Goal: Task Accomplishment & Management: Complete application form

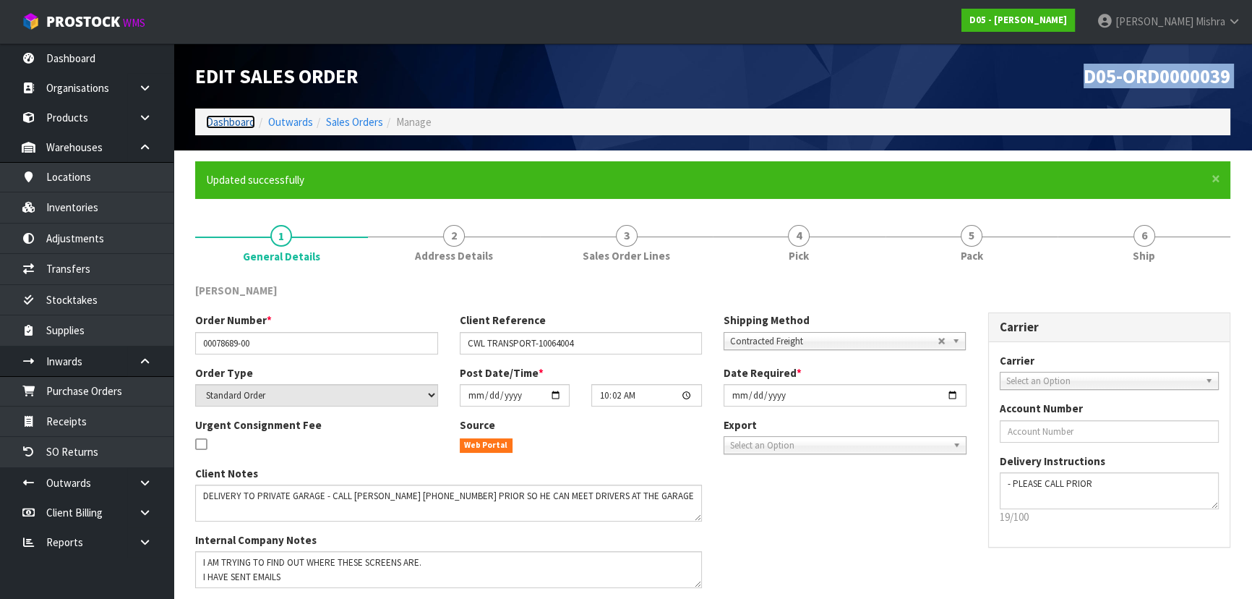
click at [217, 122] on link "Dashboard" at bounding box center [230, 122] width 49 height 14
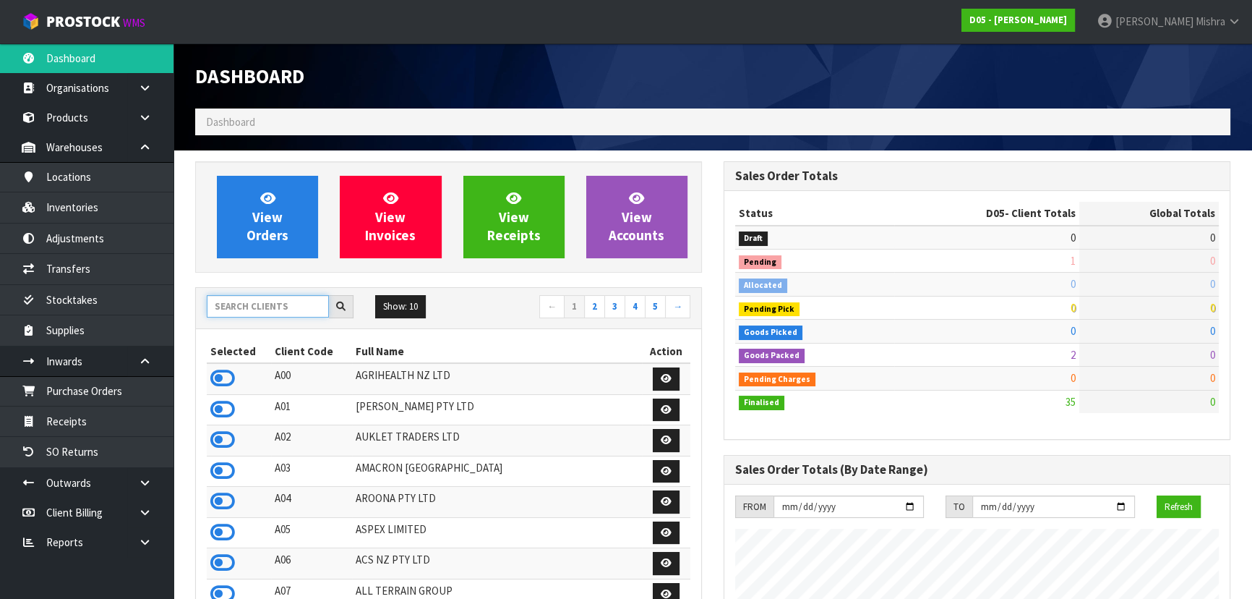
click at [248, 314] on input "text" at bounding box center [268, 306] width 122 height 22
type input "V04"
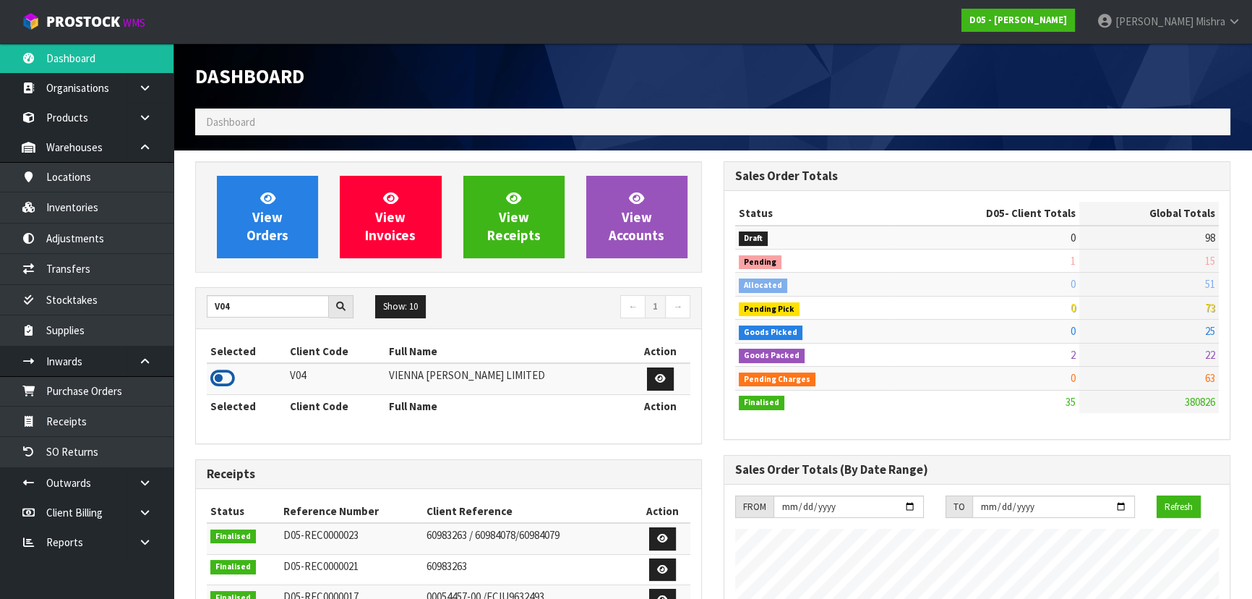
drag, startPoint x: 217, startPoint y: 379, endPoint x: 215, endPoint y: 370, distance: 9.6
click at [217, 380] on icon at bounding box center [222, 378] width 25 height 22
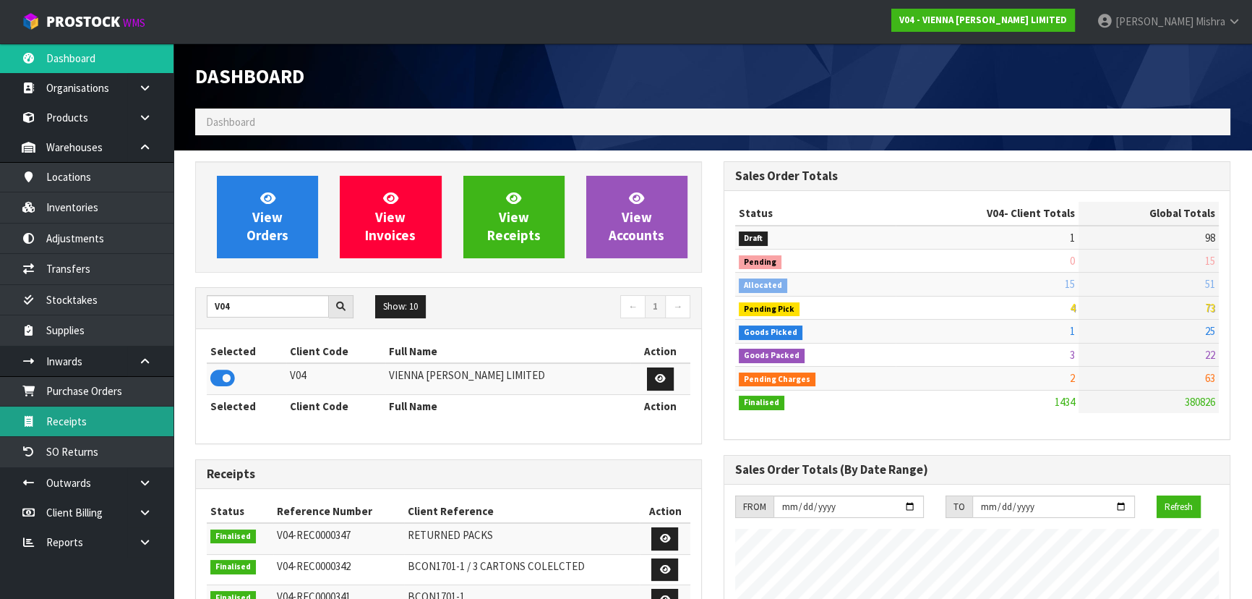
scroll to position [1093, 528]
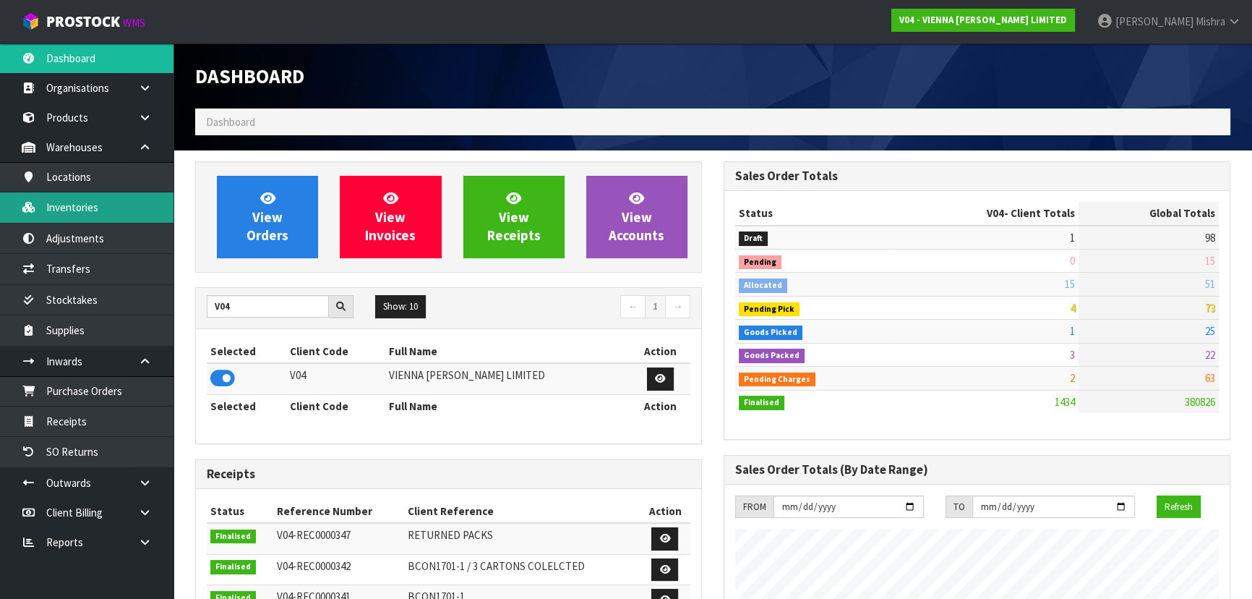
click at [124, 207] on link "Inventories" at bounding box center [86, 207] width 173 height 30
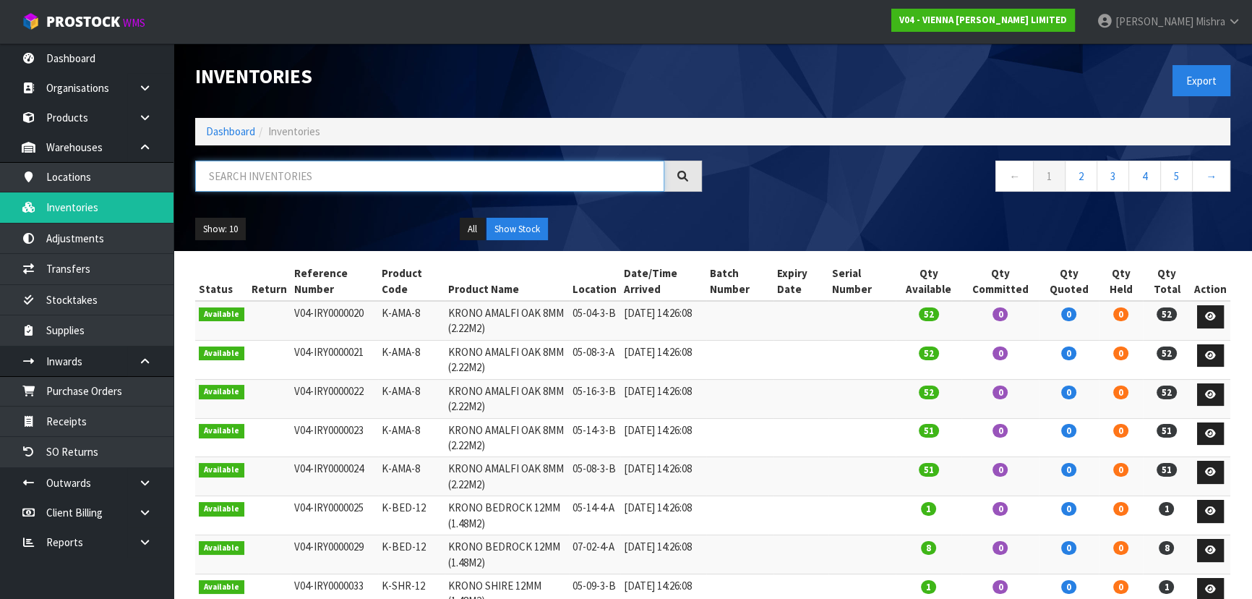
click at [283, 177] on input "text" at bounding box center [429, 175] width 469 height 31
paste input "GOL220-2120-4P"
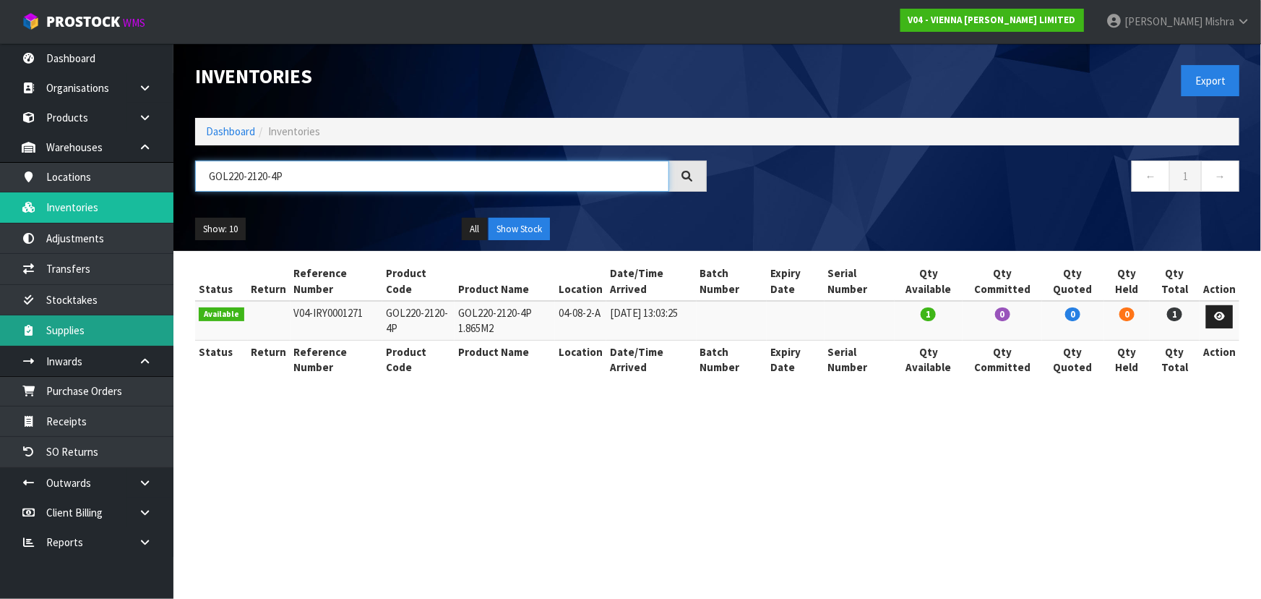
type input "GOL220-2120-4P"
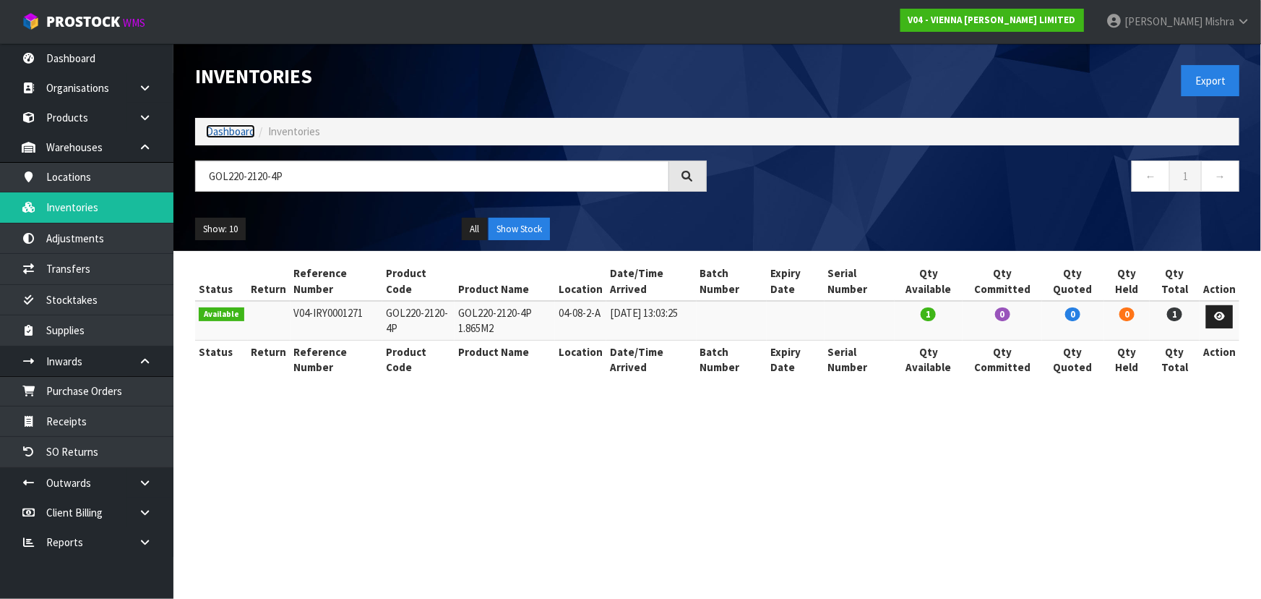
click at [221, 126] on link "Dashboard" at bounding box center [230, 131] width 49 height 14
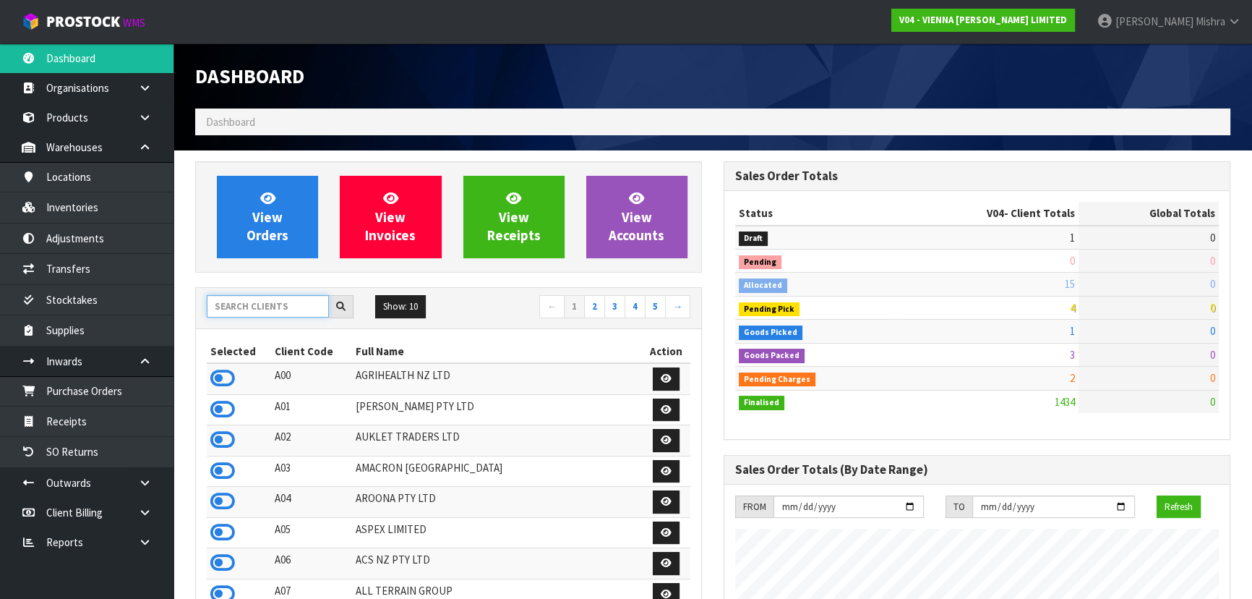
scroll to position [1093, 528]
click at [248, 304] on input "text" at bounding box center [268, 306] width 122 height 22
type input "C10"
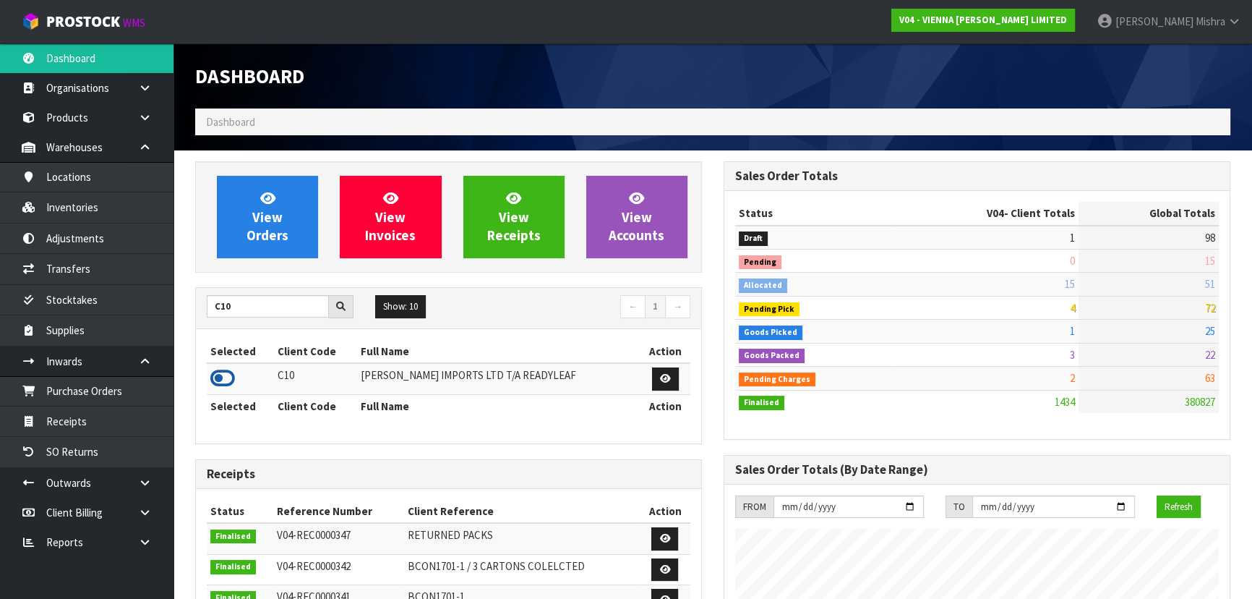
click at [230, 377] on icon at bounding box center [222, 378] width 25 height 22
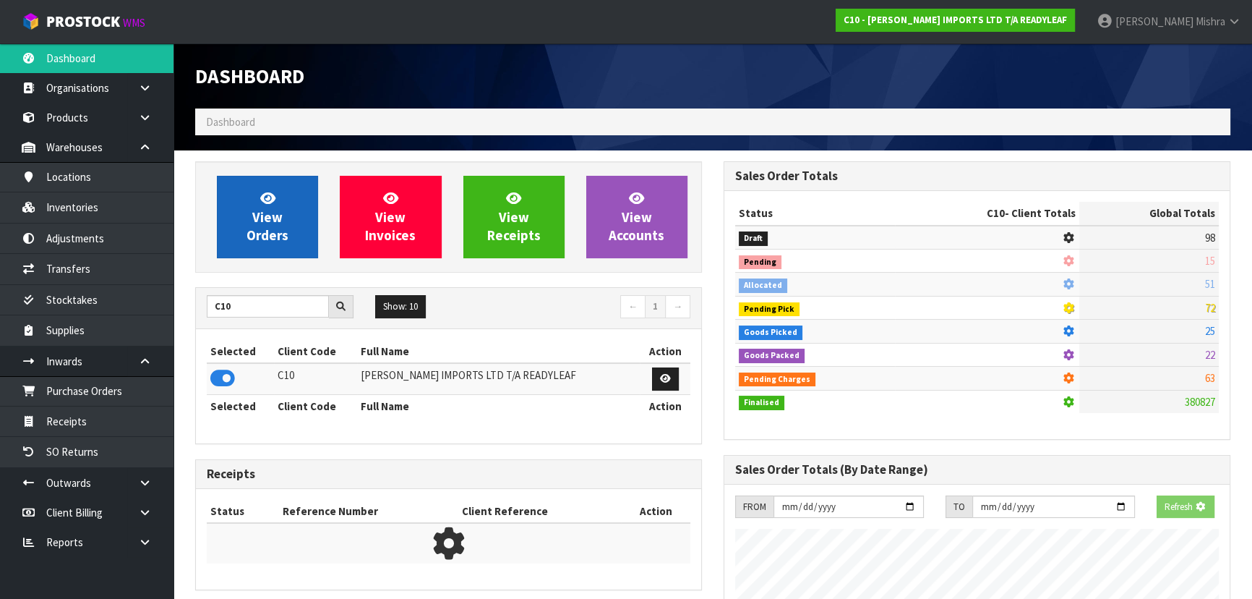
scroll to position [900, 528]
click at [268, 210] on span "View Orders" at bounding box center [267, 216] width 42 height 54
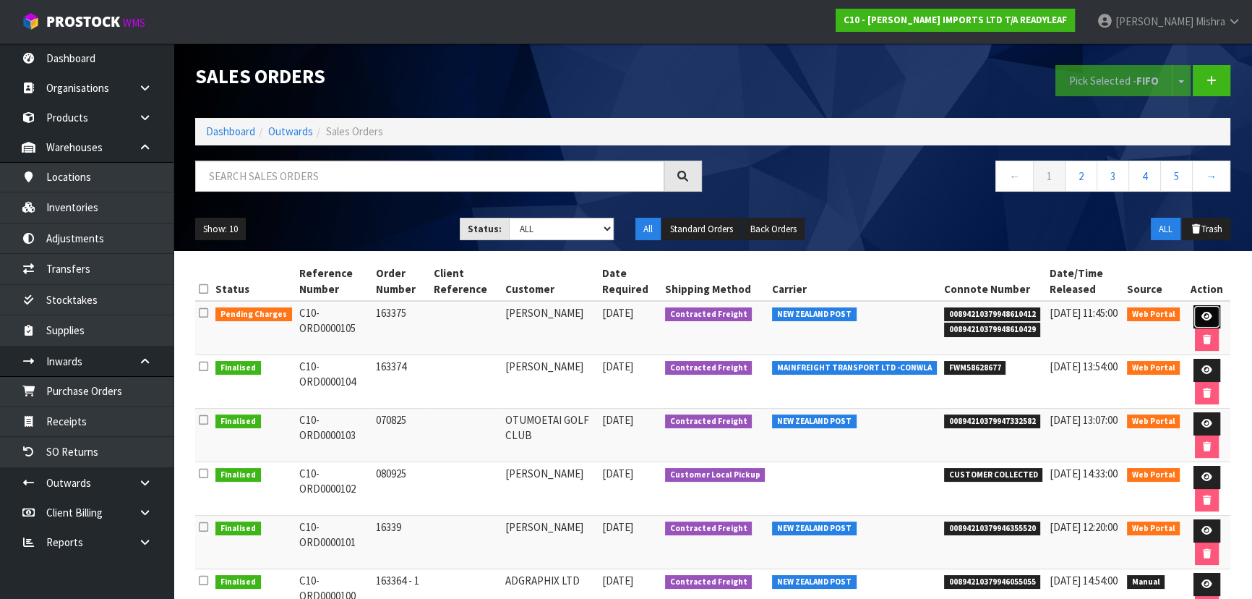
click at [1211, 314] on link at bounding box center [1206, 316] width 27 height 23
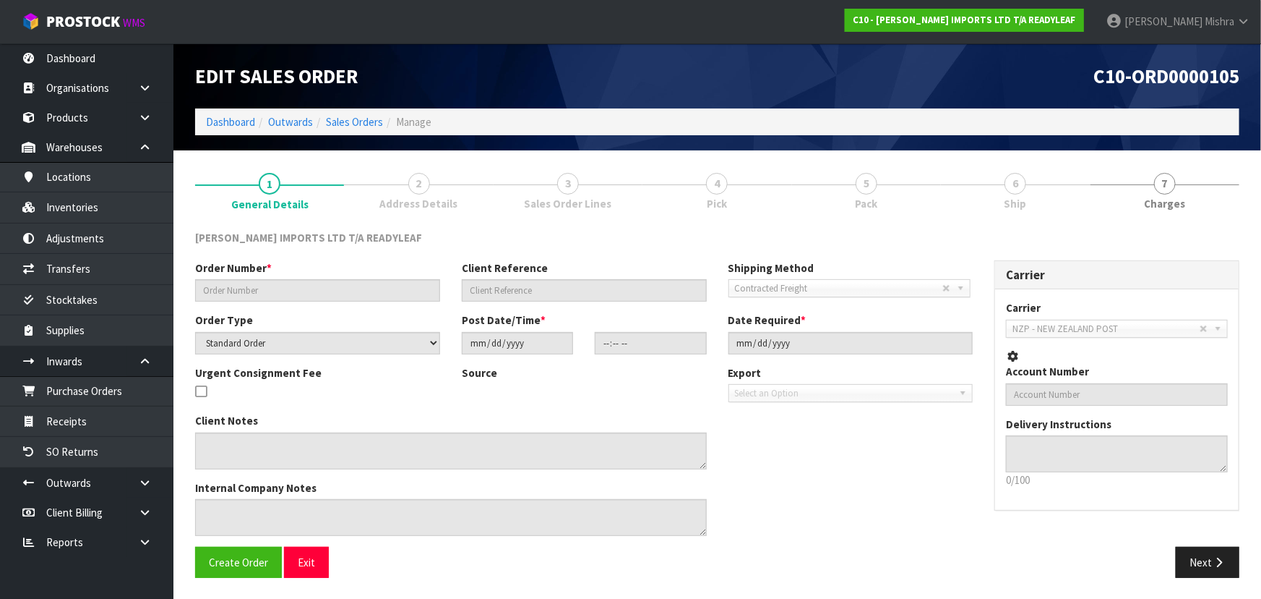
type input "163375"
select select "number:0"
type input "[DATE]"
type input "15:21:00.000"
type input "[DATE]"
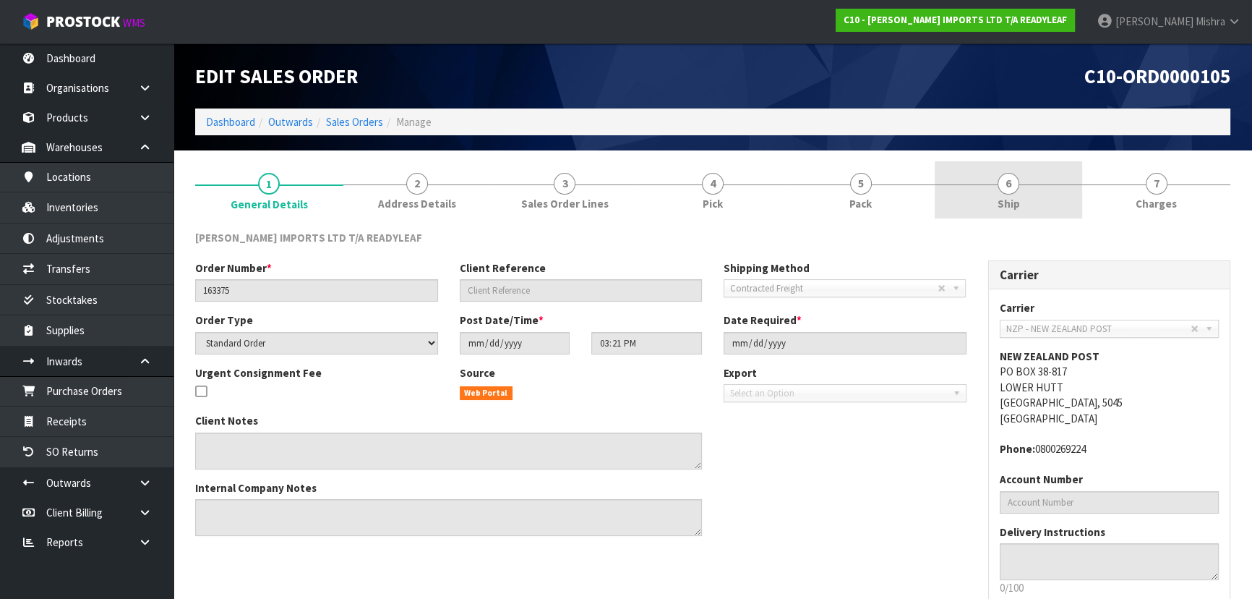
click at [1011, 183] on span "6" at bounding box center [1009, 184] width 22 height 22
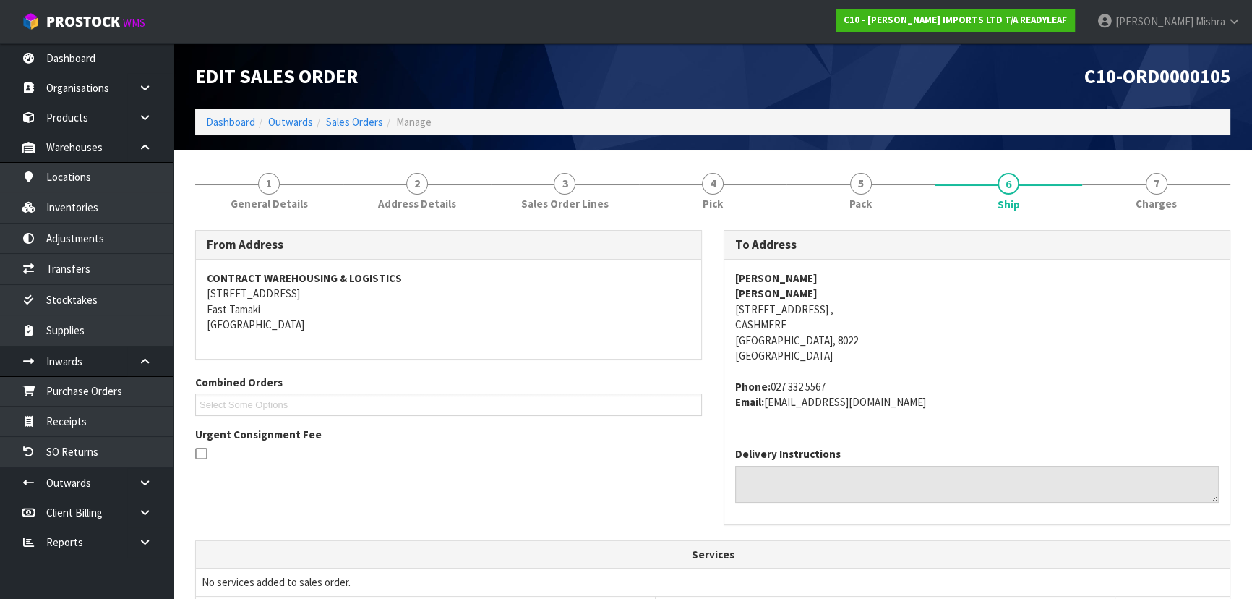
click at [1174, 78] on span "C10-ORD0000105" at bounding box center [1157, 76] width 146 height 25
click at [708, 202] on span "Pick" at bounding box center [713, 203] width 20 height 15
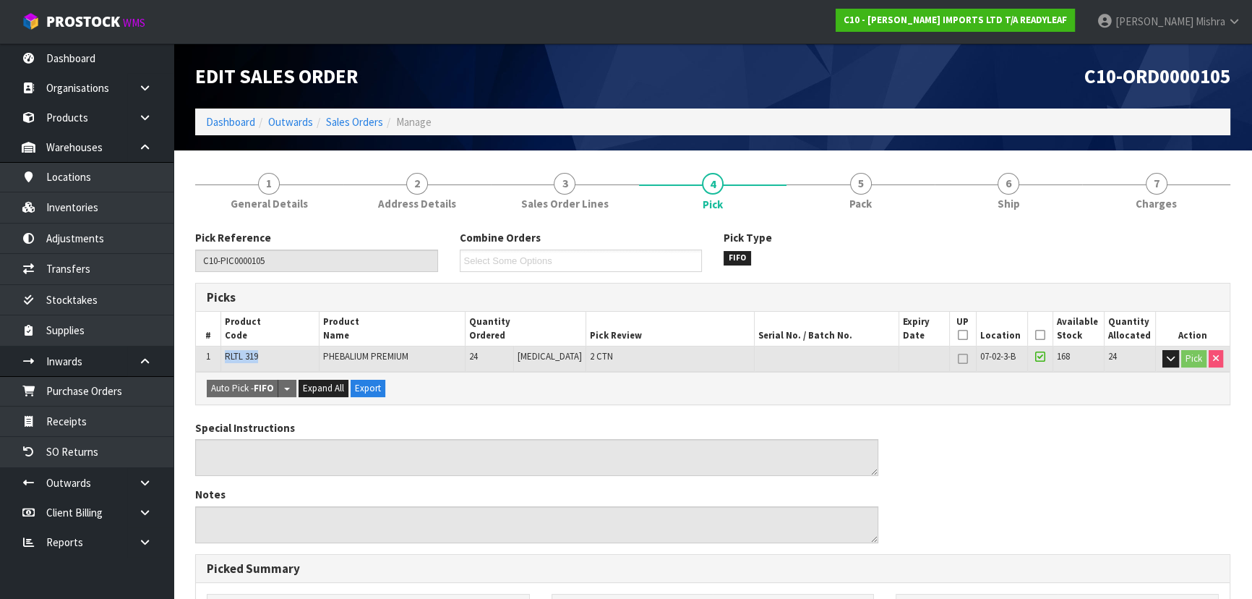
drag, startPoint x: 286, startPoint y: 359, endPoint x: 223, endPoint y: 361, distance: 62.2
click at [223, 361] on td "RLTL 319" at bounding box center [269, 358] width 98 height 25
copy span "RLTL 319"
click at [1001, 354] on span "07-02-3-B" at bounding box center [997, 356] width 35 height 12
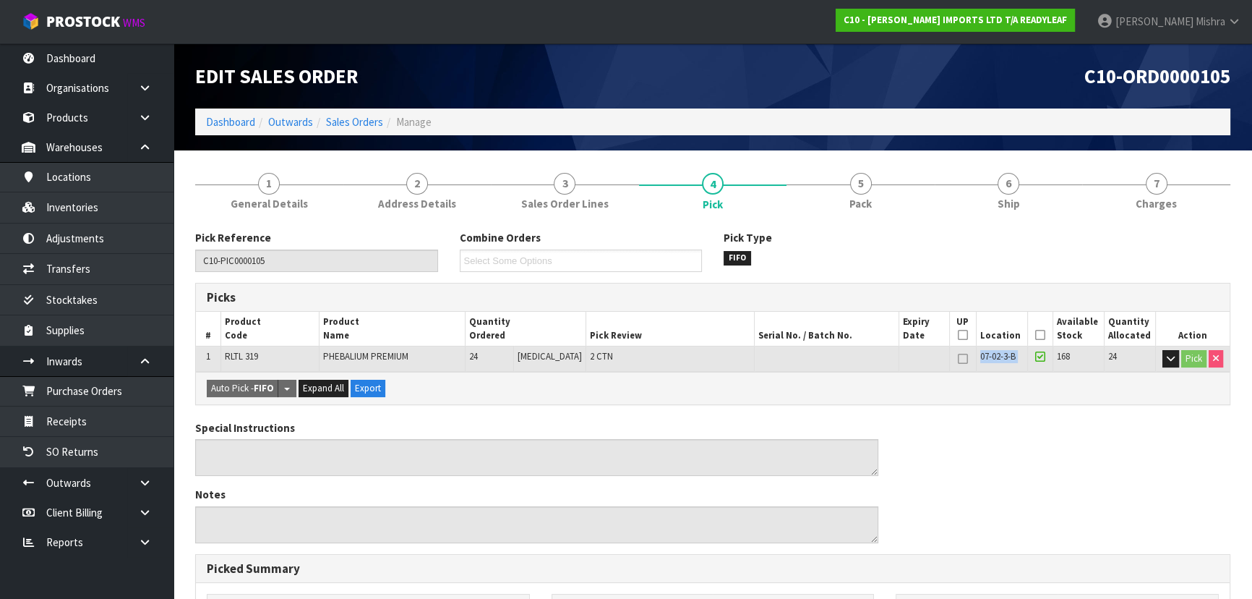
click at [1001, 354] on span "07-02-3-B" at bounding box center [997, 356] width 35 height 12
copy tr "07-02-3-B"
click at [108, 262] on link "Transfers" at bounding box center [86, 269] width 173 height 30
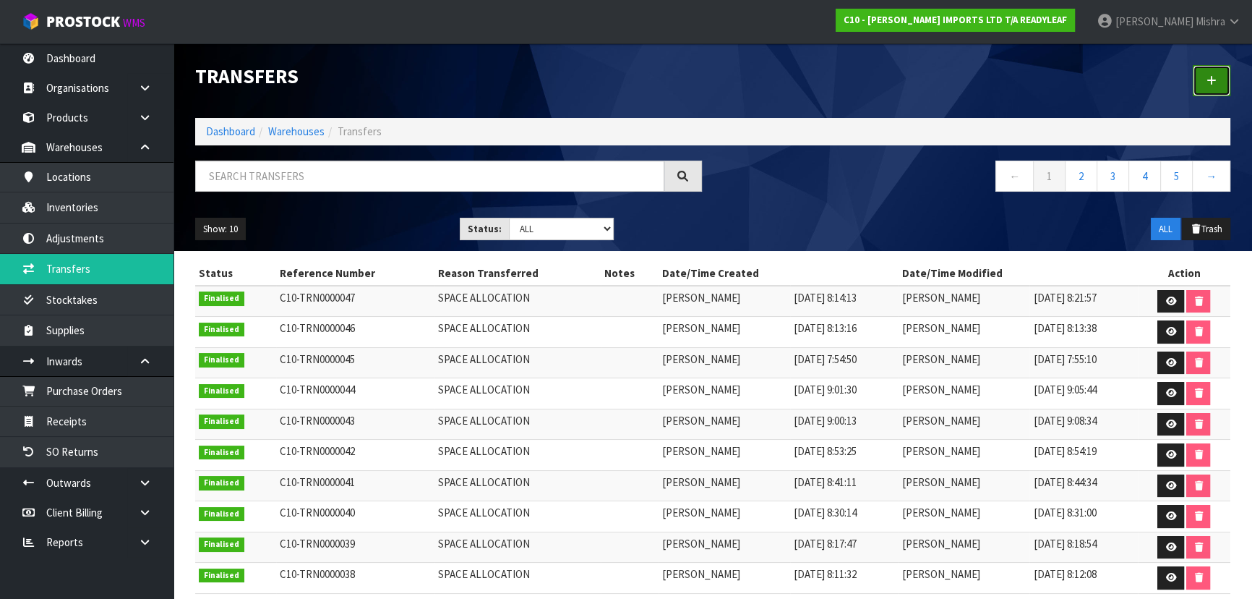
click at [1226, 65] on link at bounding box center [1212, 80] width 38 height 31
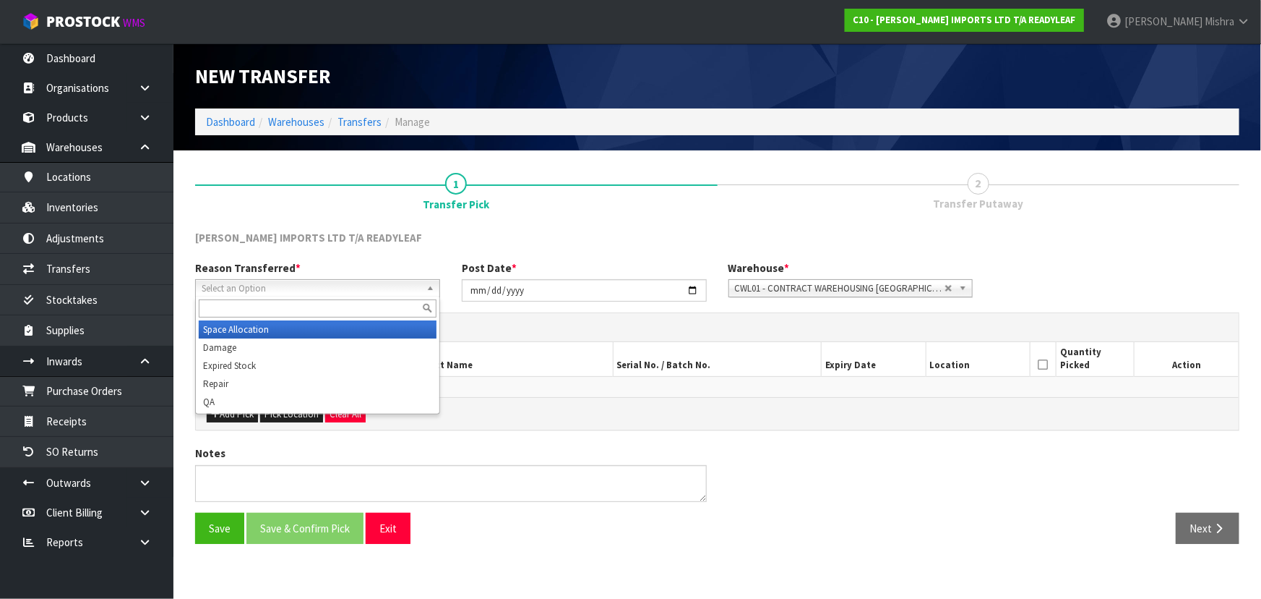
click at [310, 281] on span "Select an Option" at bounding box center [311, 288] width 219 height 17
click at [299, 325] on li "Space Allocation" at bounding box center [318, 329] width 238 height 18
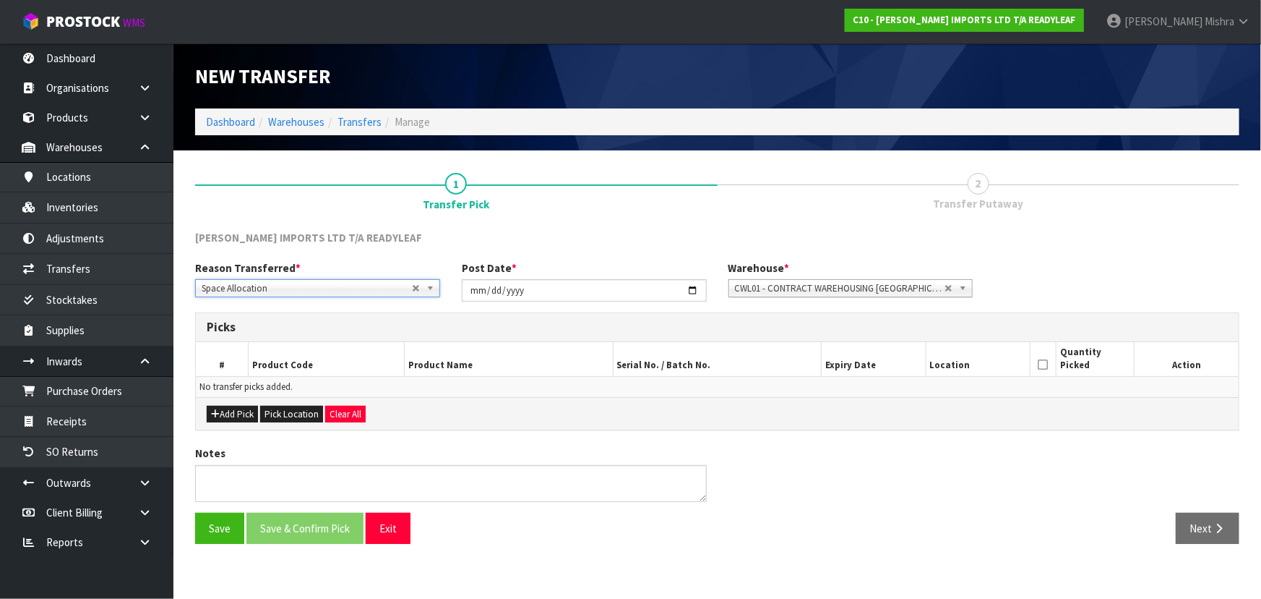
click at [848, 288] on span "CWL01 - CONTRACT WAREHOUSING [GEOGRAPHIC_DATA]" at bounding box center [840, 288] width 210 height 17
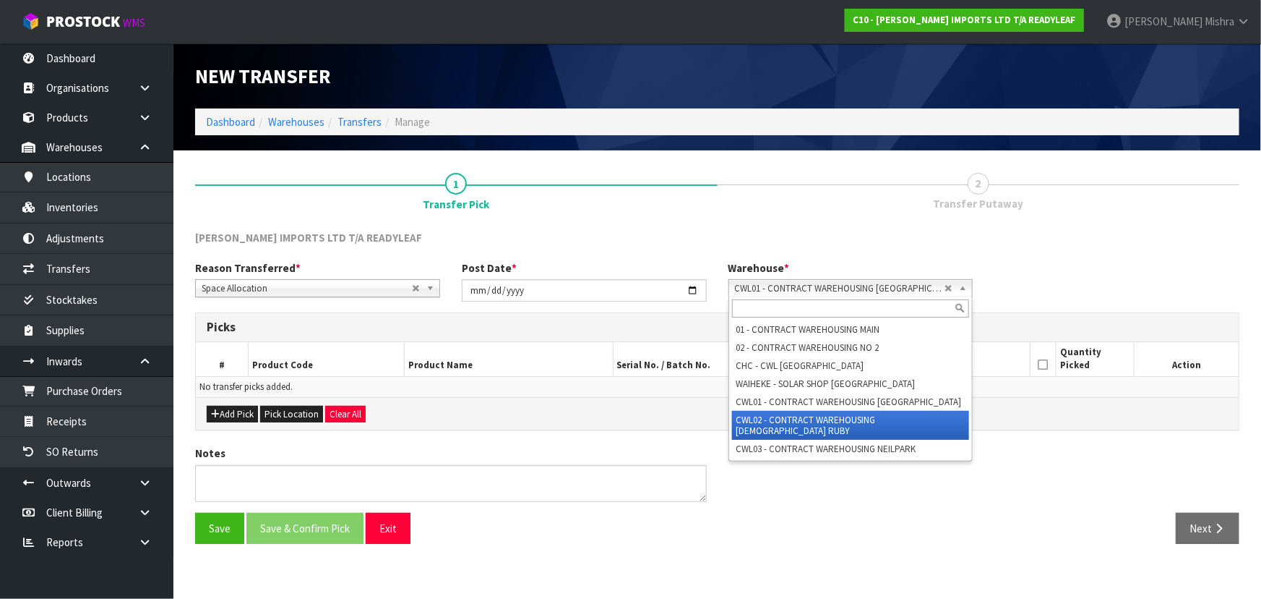
click at [823, 415] on li "CWL02 - CONTRACT WAREHOUSING [DEMOGRAPHIC_DATA] RUBY" at bounding box center [851, 425] width 238 height 29
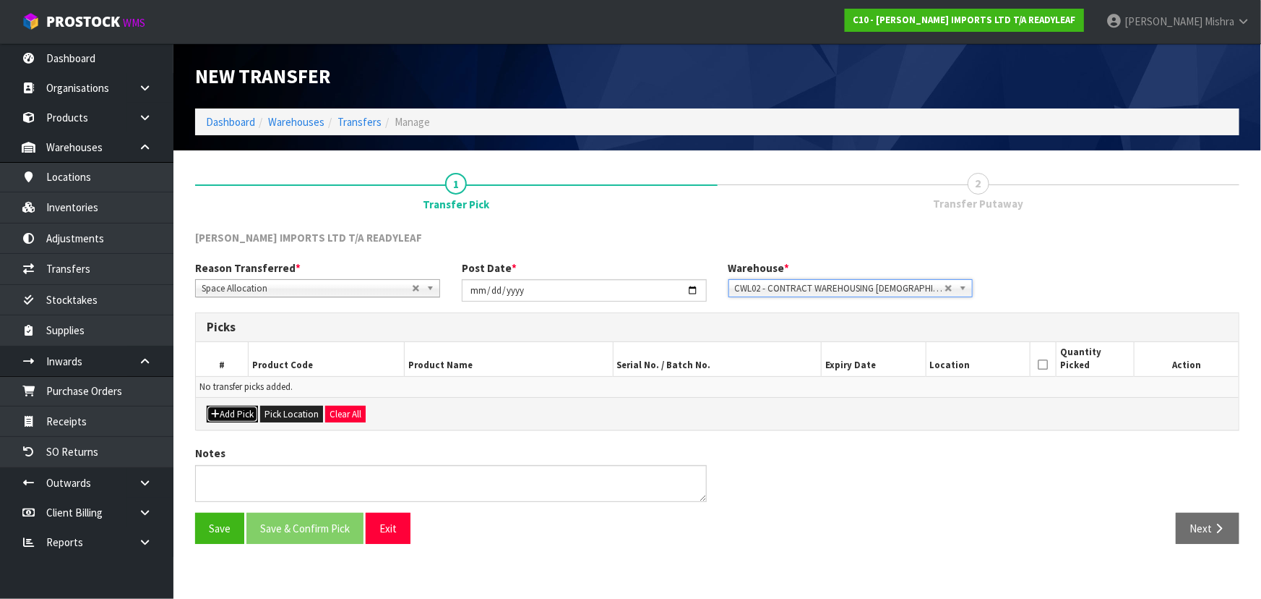
click at [220, 413] on button "Add Pick" at bounding box center [232, 414] width 51 height 17
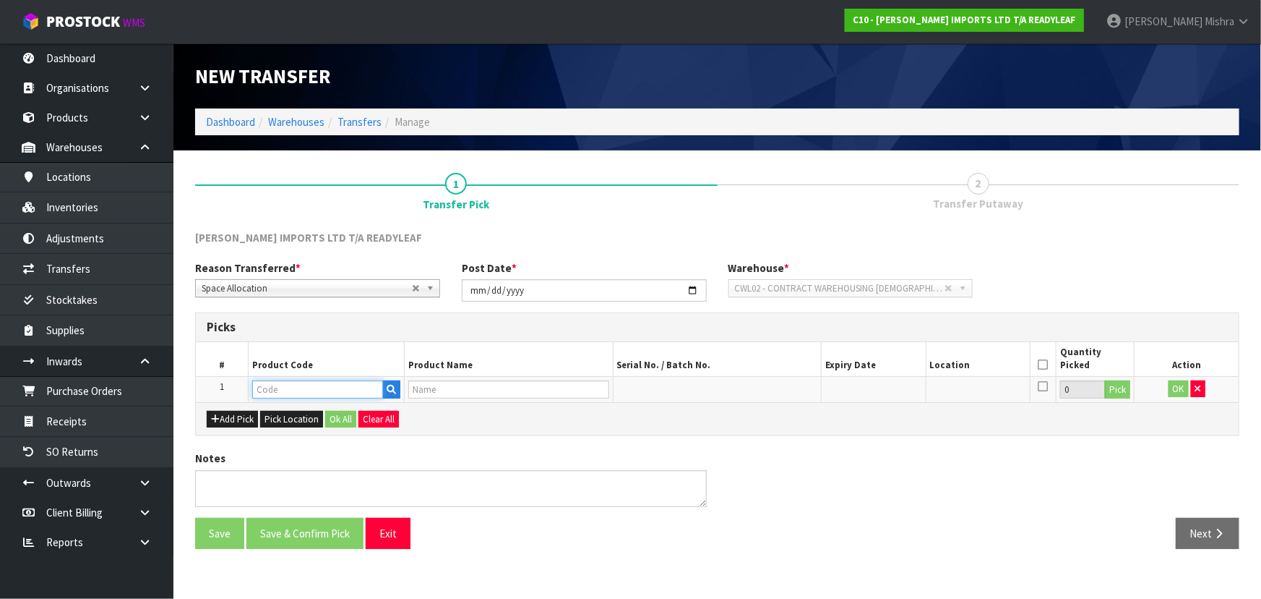
click at [298, 395] on input "text" at bounding box center [317, 389] width 131 height 18
click at [340, 392] on input "text" at bounding box center [317, 389] width 131 height 18
paste input "RLTL 319"
type input "RLTL 319"
type input "PHEBALIUM PREMIUM"
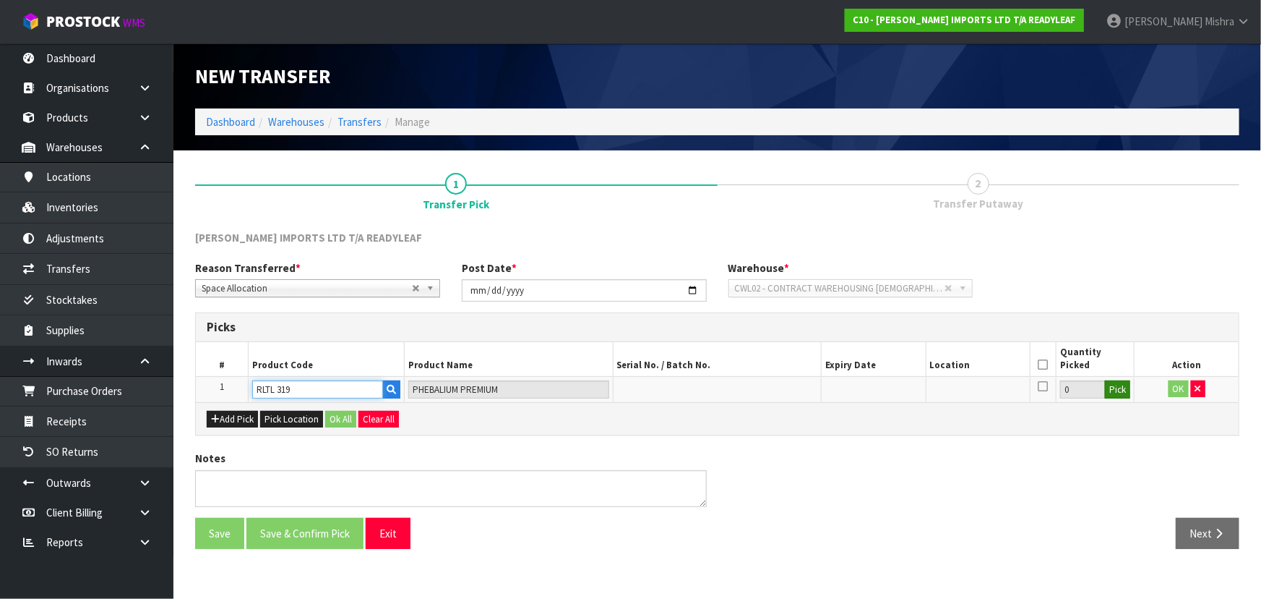
type input "RLTL 319"
click at [1128, 391] on button "Pick" at bounding box center [1117, 389] width 25 height 19
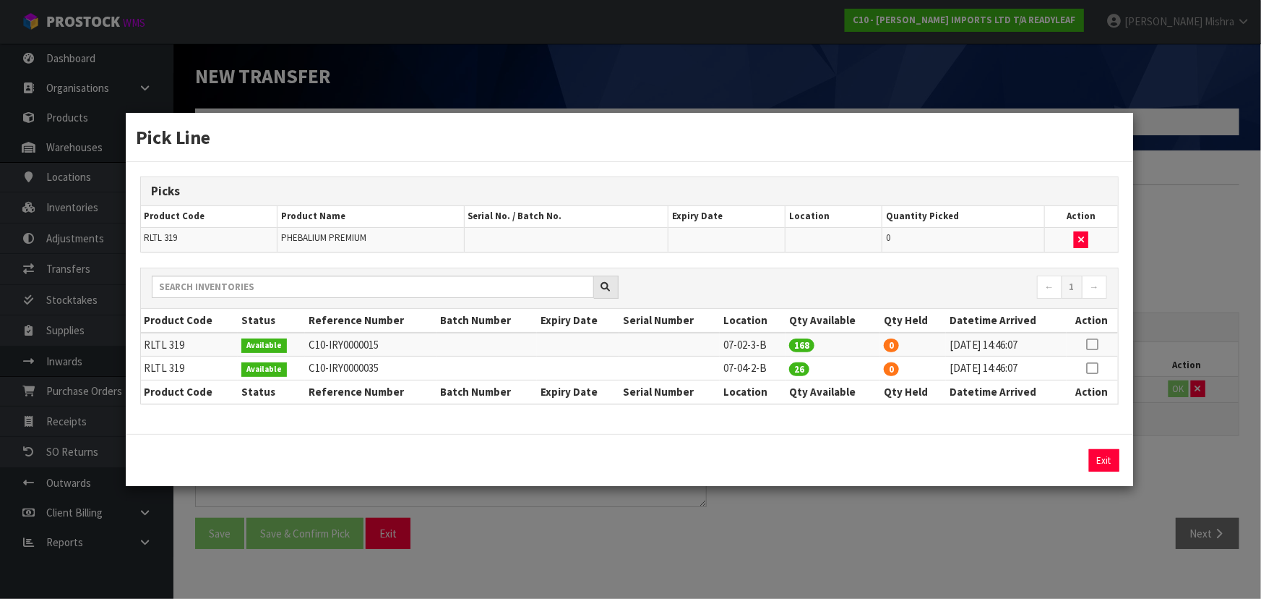
click at [1097, 344] on icon at bounding box center [1092, 344] width 12 height 1
click at [1065, 452] on button "Assign Pick" at bounding box center [1055, 460] width 59 height 22
type input "168"
click at [1099, 457] on button "Exit" at bounding box center [1104, 460] width 30 height 22
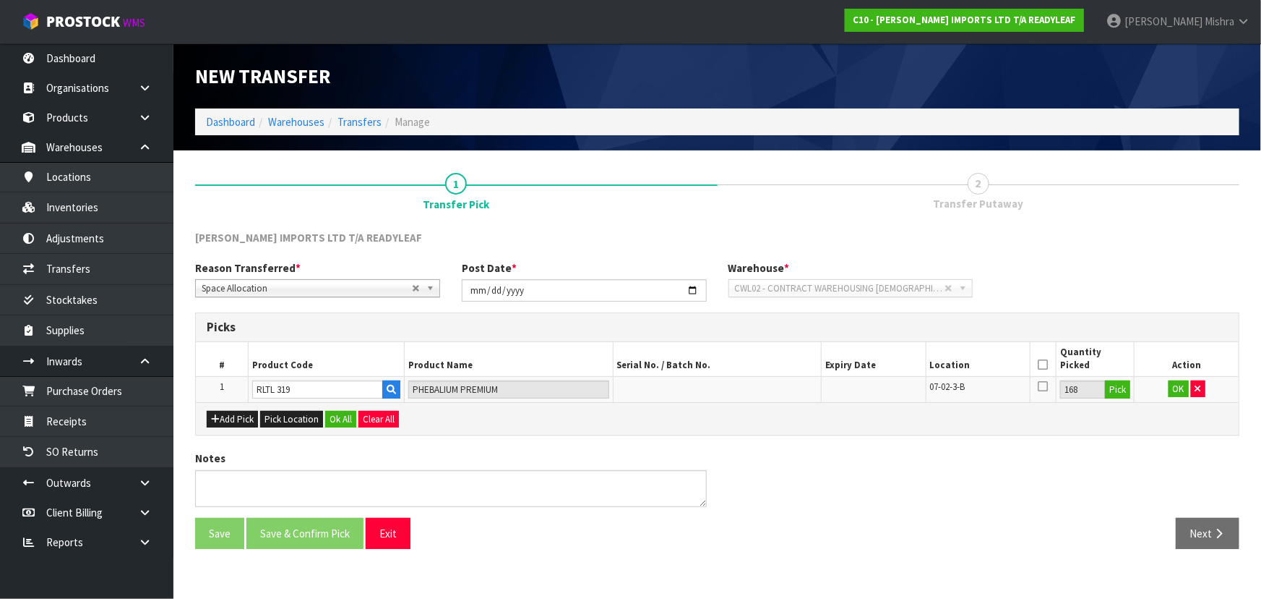
click at [1042, 364] on icon at bounding box center [1043, 364] width 10 height 1
click at [1179, 384] on button "OK" at bounding box center [1179, 388] width 20 height 17
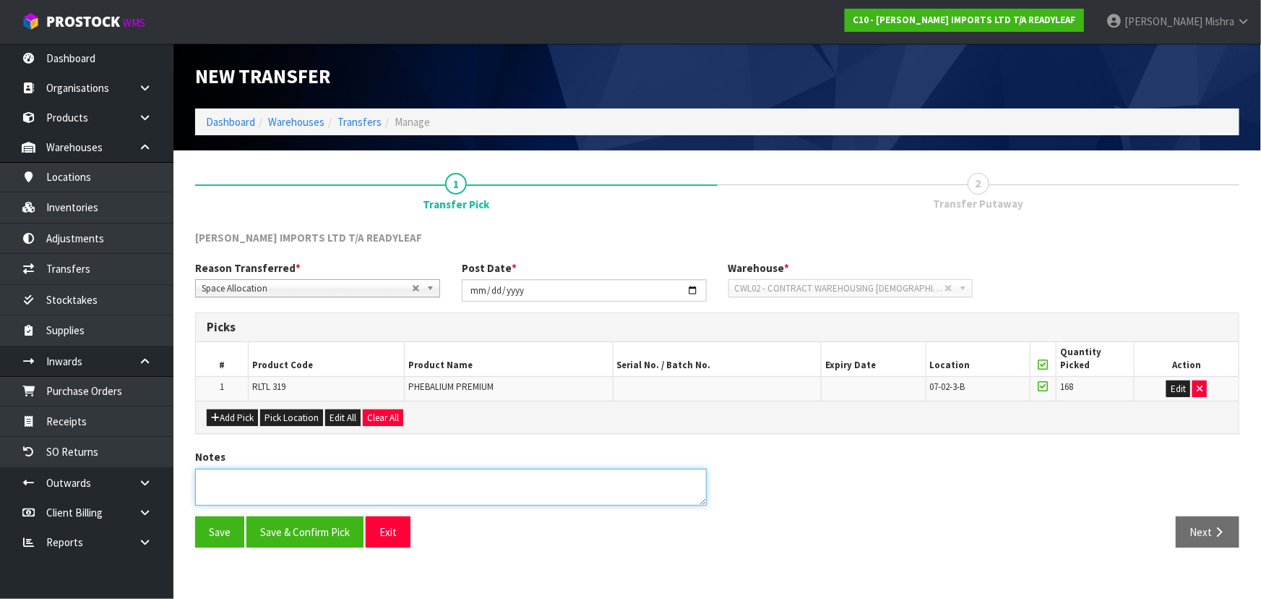
click at [318, 487] on textarea at bounding box center [451, 486] width 512 height 37
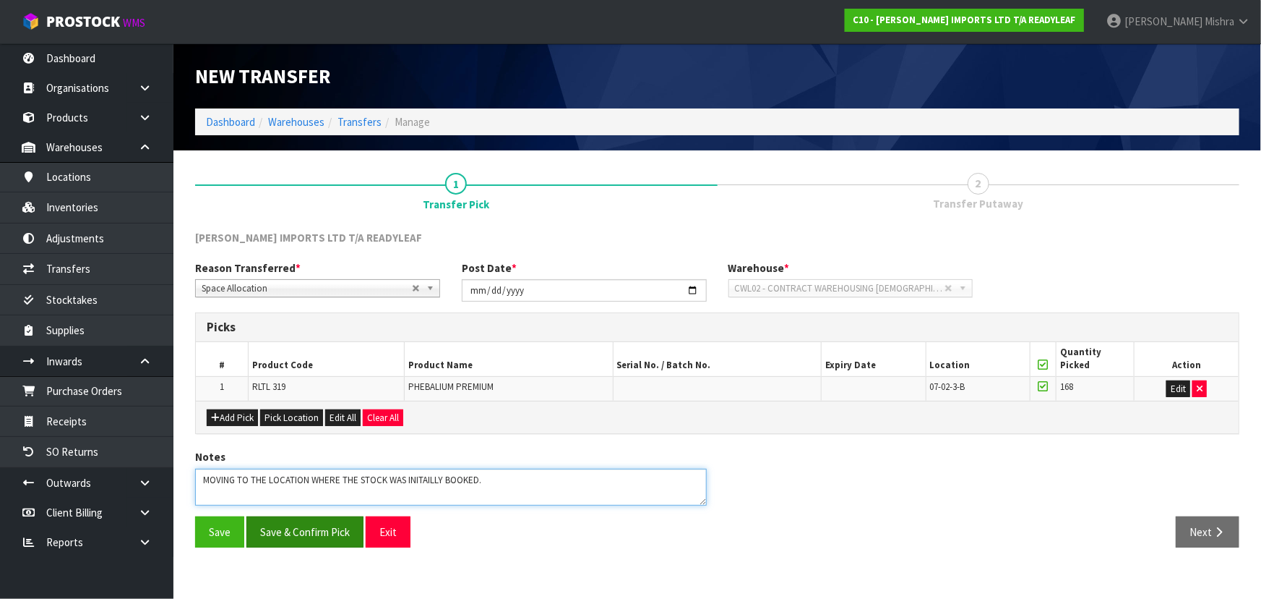
type textarea "MOVING TO THE LOCATION WHERE THE STOCK WAS INITAILLY BOOKED."
click at [330, 522] on button "Save & Confirm Pick" at bounding box center [304, 531] width 117 height 31
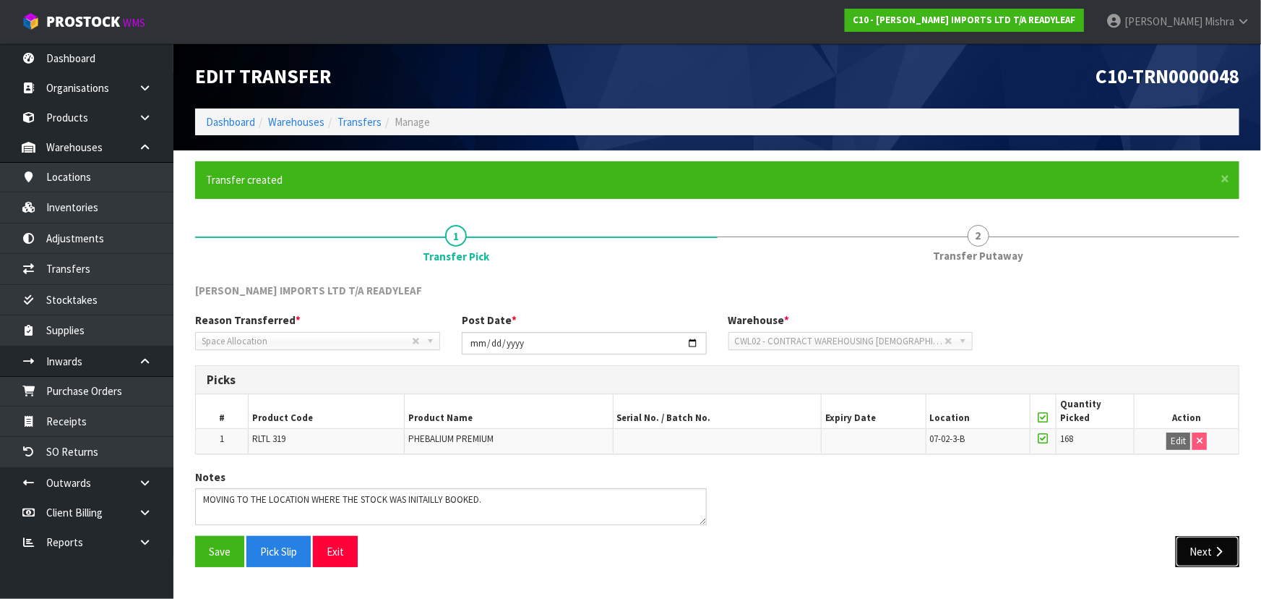
click at [1206, 555] on button "Next" at bounding box center [1208, 551] width 64 height 31
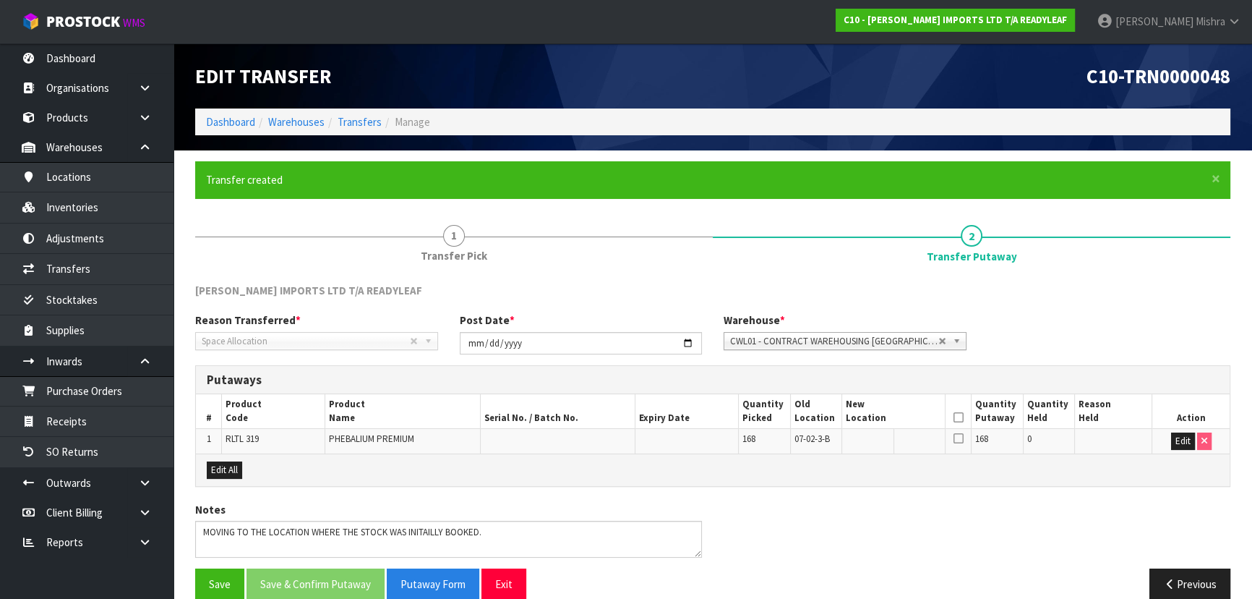
click at [919, 340] on span "CWL01 - CONTRACT WAREHOUSING [GEOGRAPHIC_DATA]" at bounding box center [834, 341] width 208 height 17
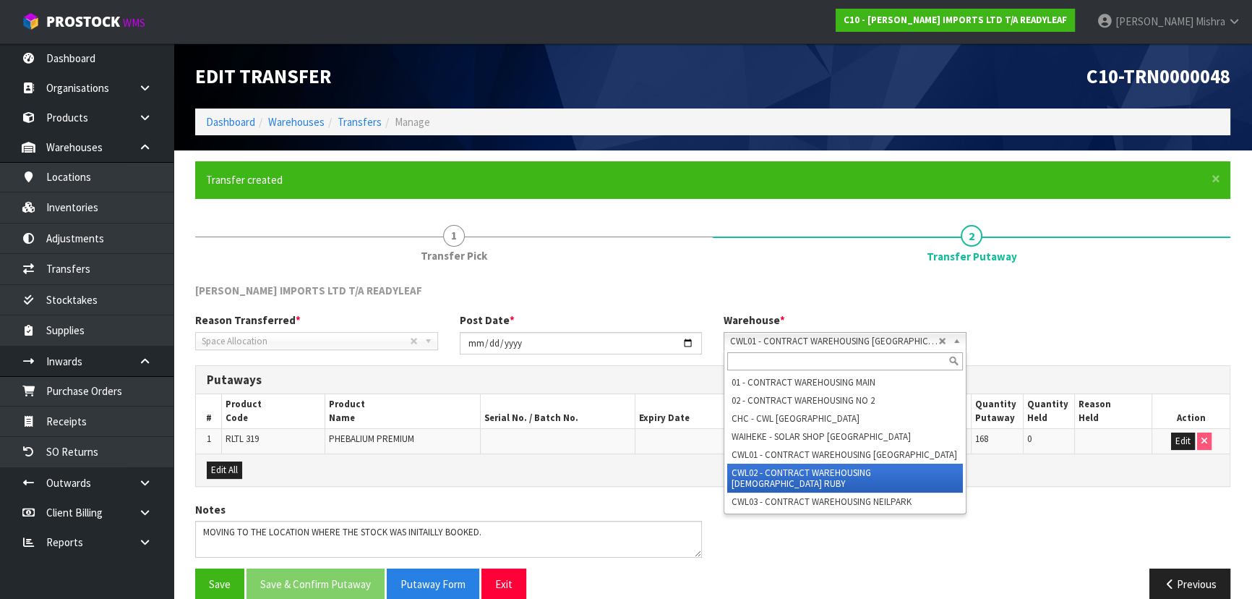
click at [842, 464] on li "CWL02 - CONTRACT WAREHOUSING [DEMOGRAPHIC_DATA] RUBY" at bounding box center [845, 477] width 236 height 29
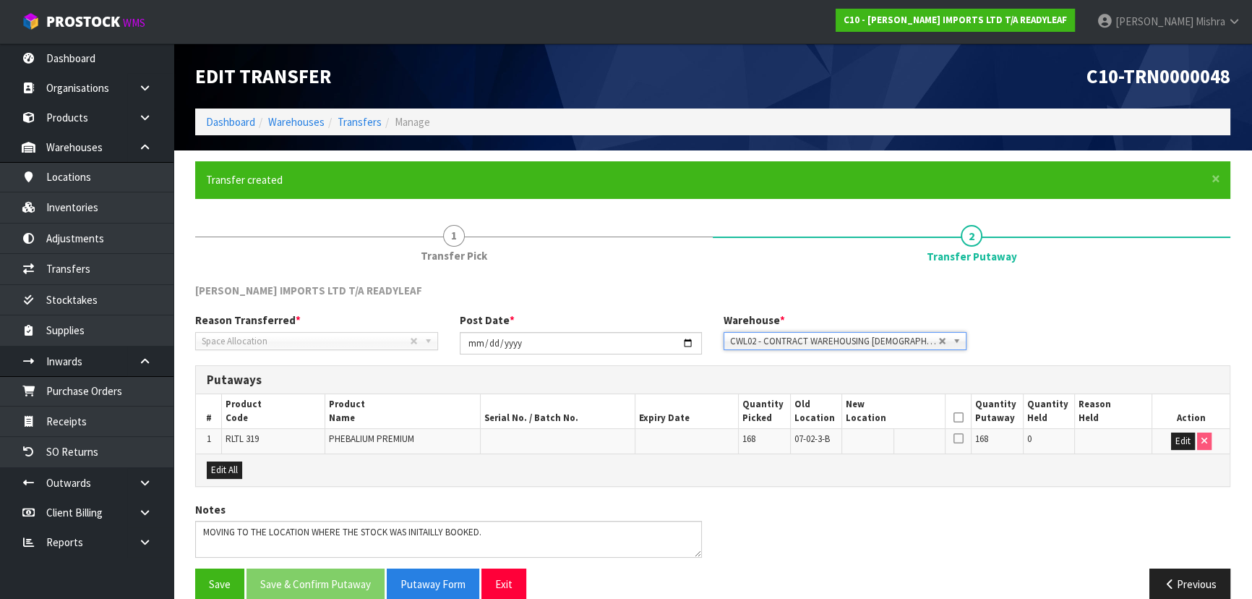
click at [961, 417] on icon at bounding box center [958, 417] width 10 height 1
click at [1178, 442] on button "Edit" at bounding box center [1183, 440] width 24 height 17
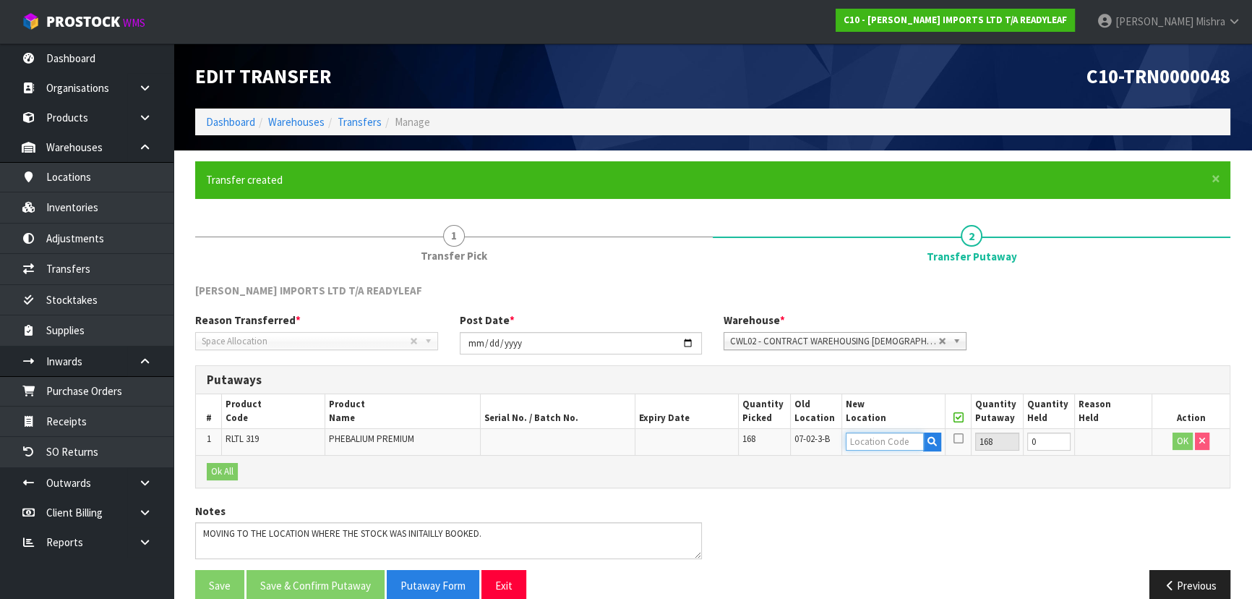
click at [878, 441] on input "text" at bounding box center [885, 441] width 78 height 18
type input "07-07-3"
click at [889, 493] on link "07-07-3 -B" at bounding box center [903, 486] width 114 height 20
type input "07-07-3-B"
click at [957, 417] on icon at bounding box center [958, 417] width 10 height 1
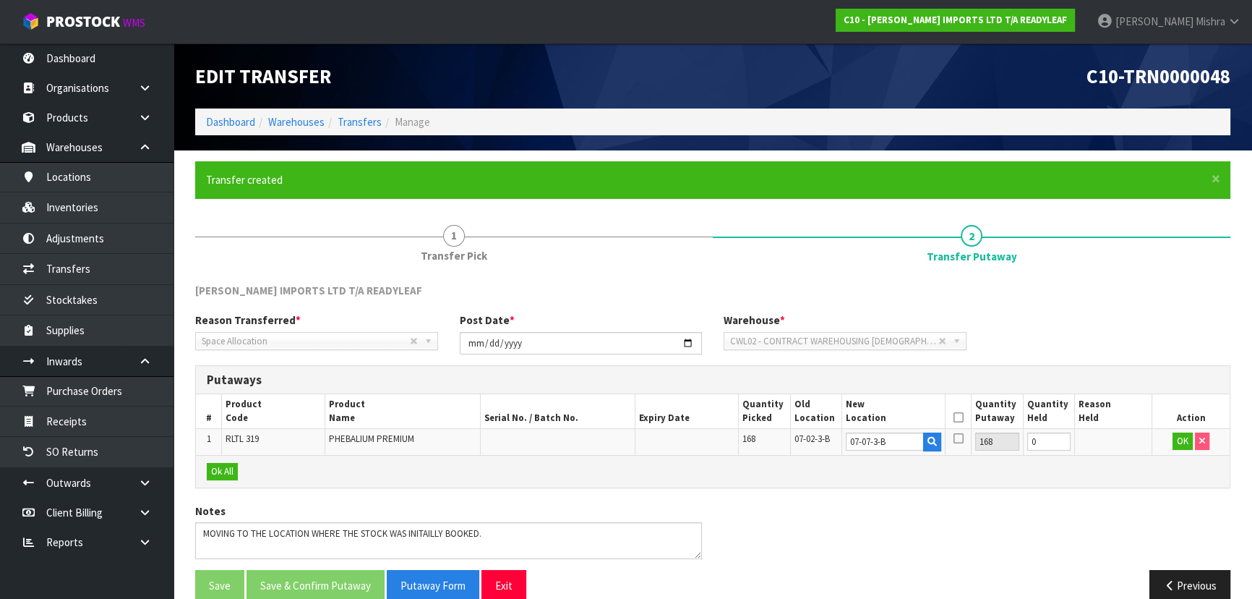
click at [957, 417] on icon at bounding box center [958, 417] width 10 height 1
click at [1175, 441] on button "OK" at bounding box center [1182, 440] width 20 height 17
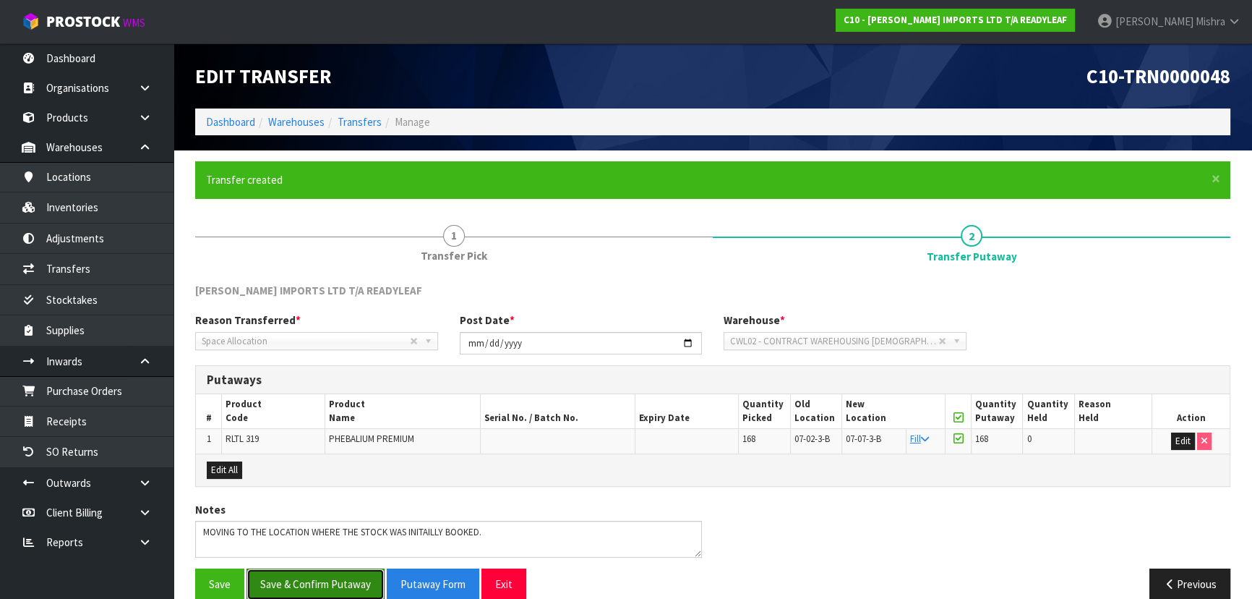
click at [311, 578] on button "Save & Confirm Putaway" at bounding box center [315, 583] width 138 height 31
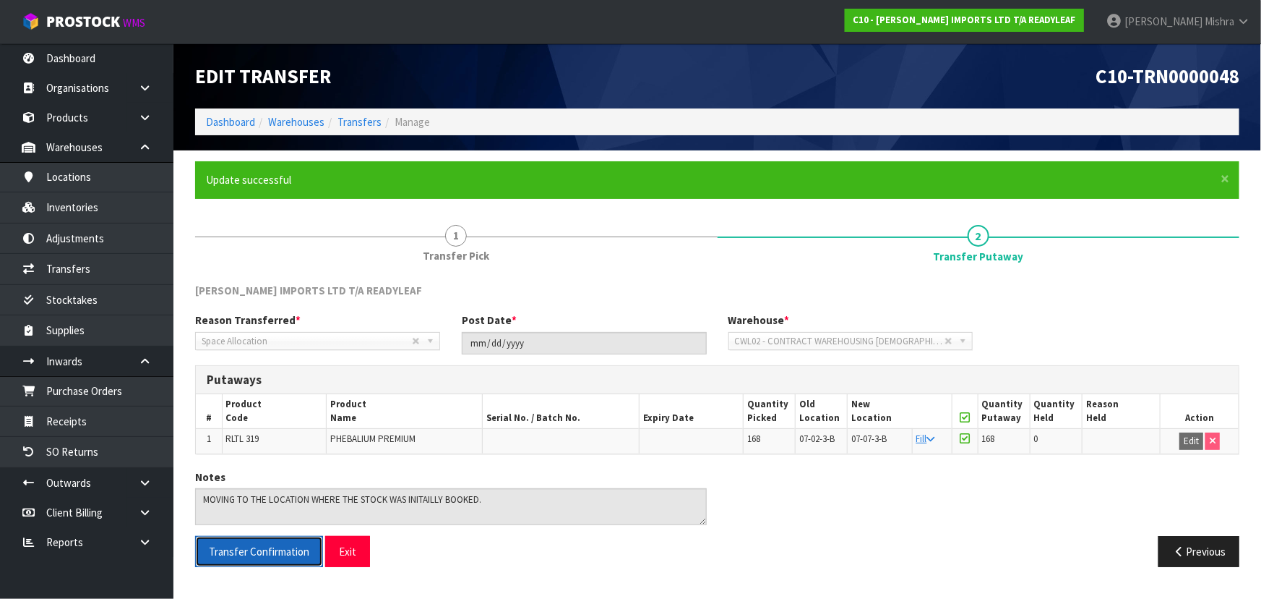
click at [234, 553] on span "Transfer Confirmation" at bounding box center [259, 551] width 100 height 14
click at [213, 119] on link "Dashboard" at bounding box center [230, 122] width 49 height 14
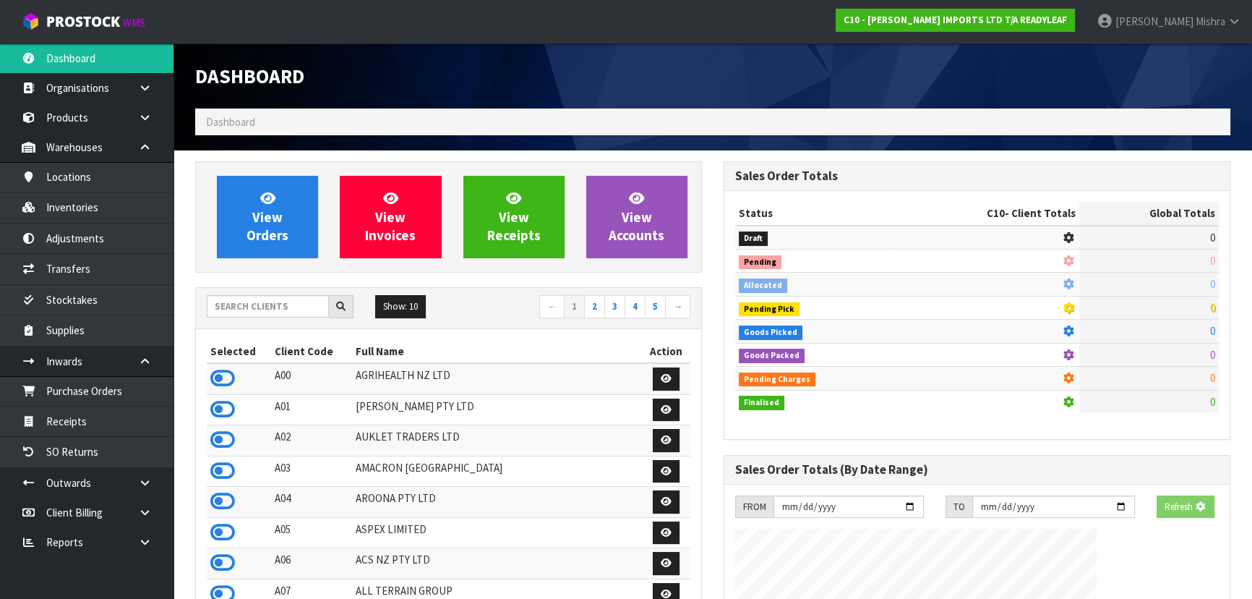
click at [252, 317] on div at bounding box center [280, 306] width 147 height 23
click at [252, 310] on input "text" at bounding box center [268, 306] width 122 height 22
type input "V04"
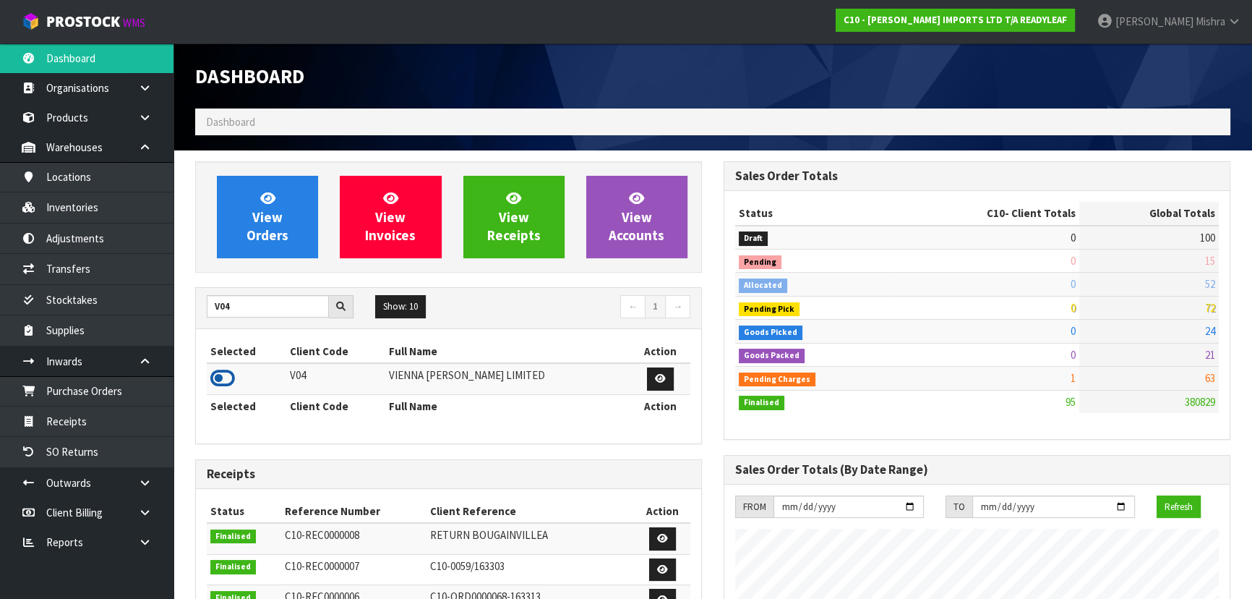
click at [217, 383] on icon at bounding box center [222, 378] width 25 height 22
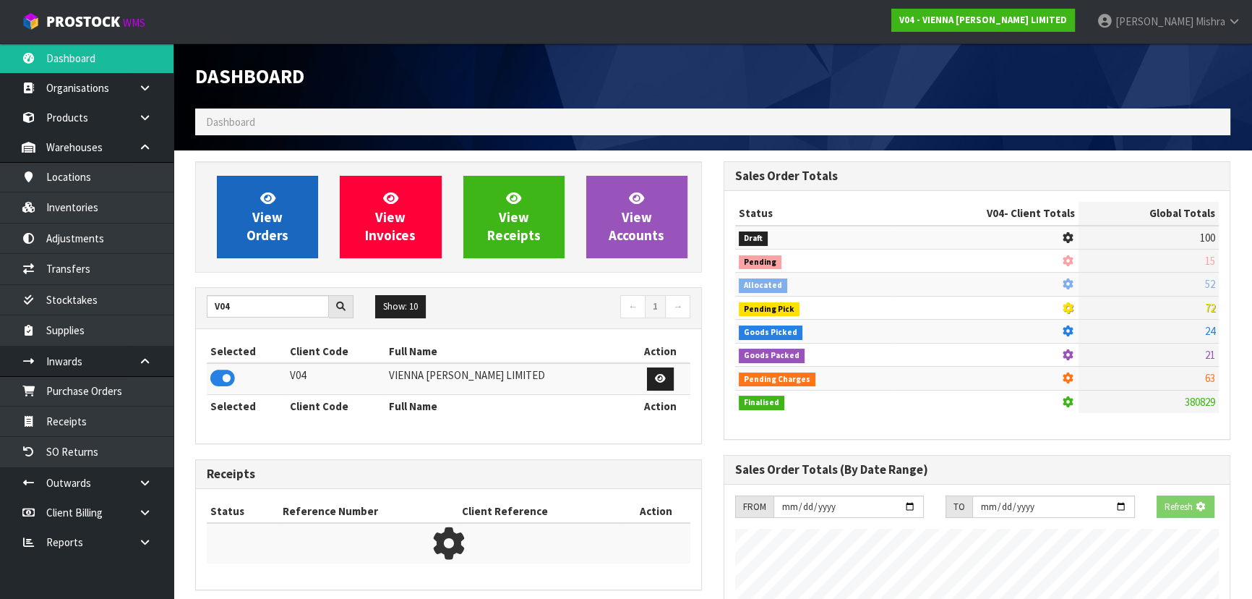
scroll to position [900, 528]
click at [248, 216] on link "View Orders" at bounding box center [267, 217] width 101 height 82
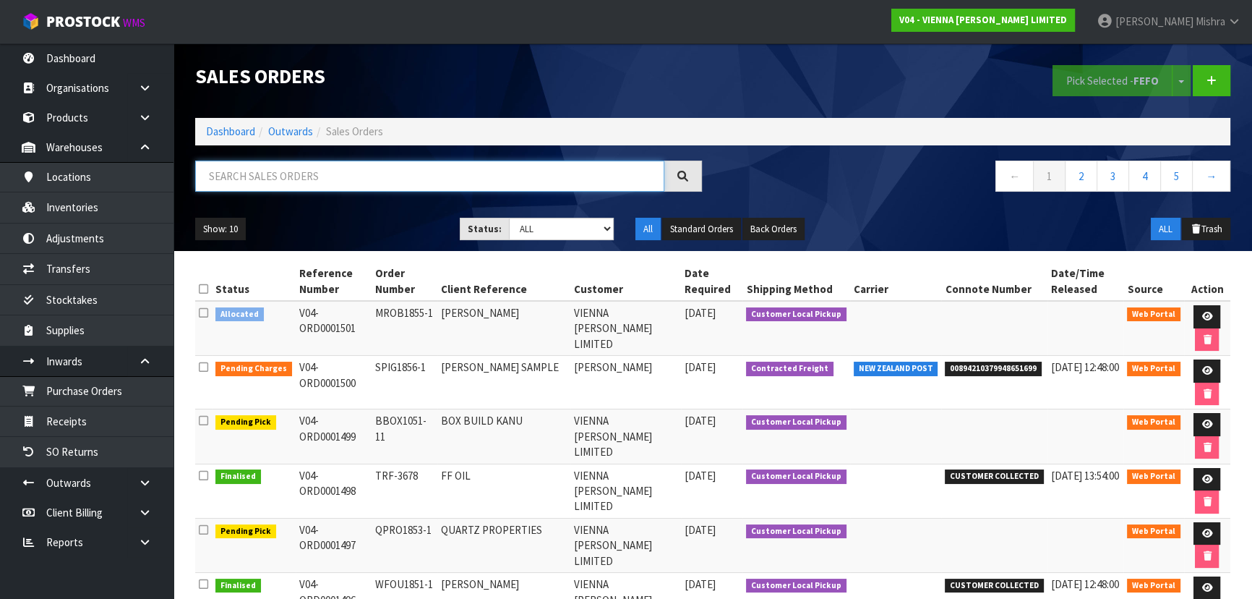
click at [361, 182] on input "text" at bounding box center [429, 175] width 469 height 31
type input "1335"
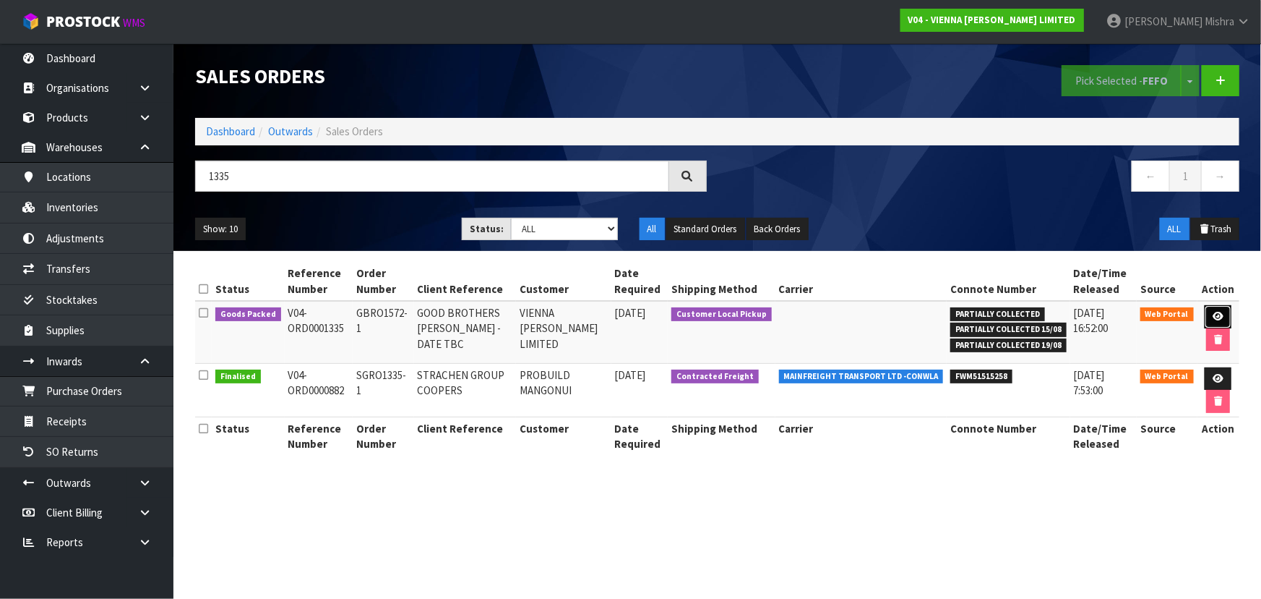
click at [1210, 320] on link at bounding box center [1218, 316] width 27 height 23
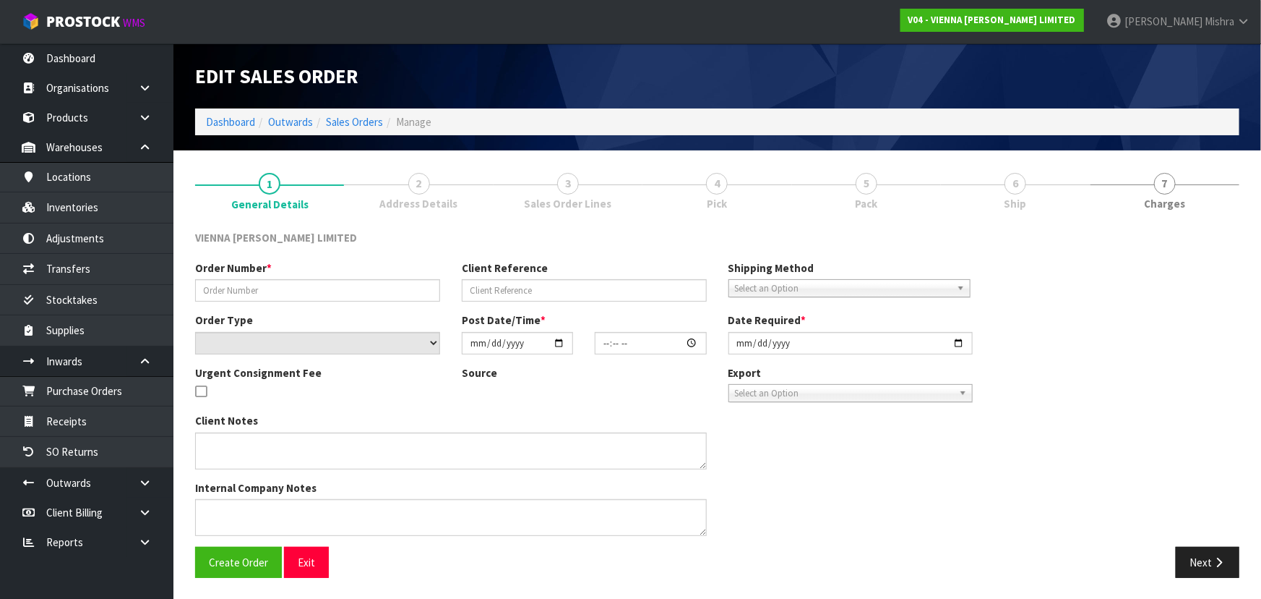
type input "GBRO1572-1"
type input "GOOD BROTHERS [PERSON_NAME] - DATE TBC"
select select "number:0"
type input "[DATE]"
type input "16:04:00.000"
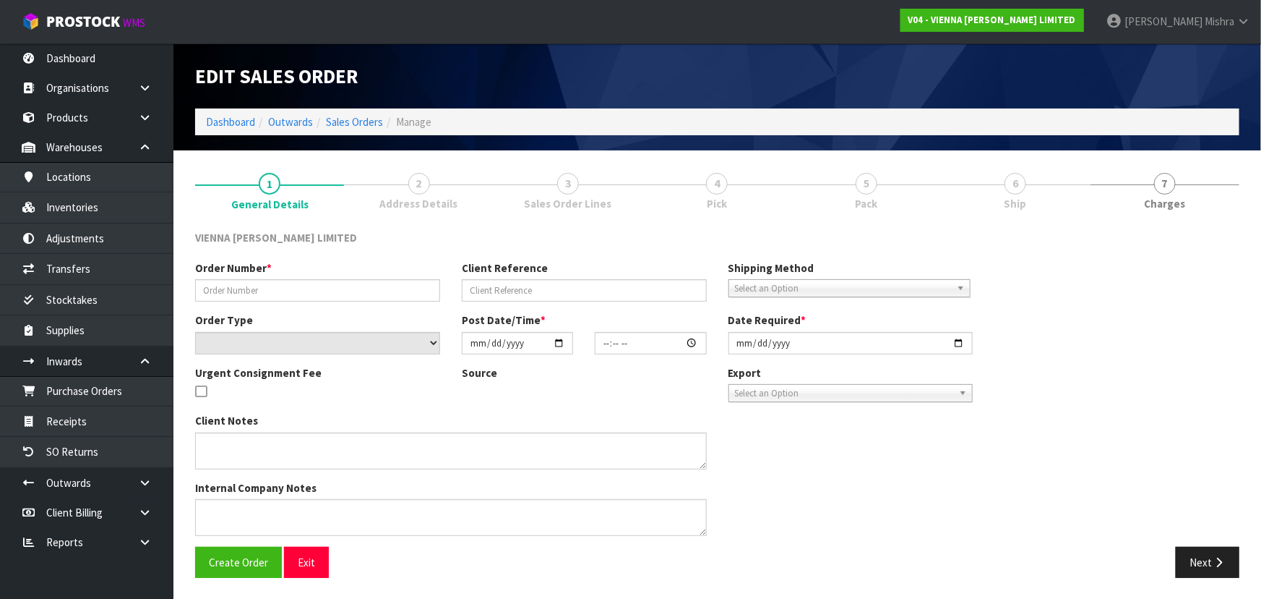
type input "[DATE]"
type textarea "GOOD BROTHERS [PERSON_NAME]"
type textarea "[PERSON_NAME] WANTS TO COLLECT 1 X PACK – PARTIAL PICK FROM THIS ORDER. CAN [PE…"
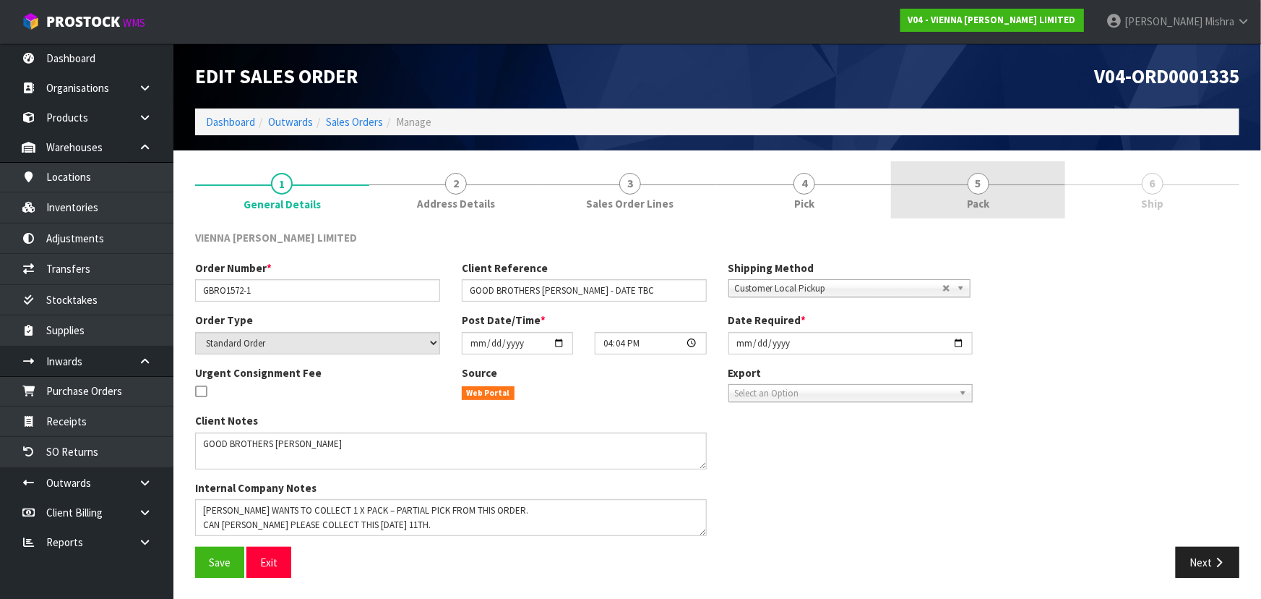
drag, startPoint x: 1024, startPoint y: 182, endPoint x: 1021, endPoint y: 202, distance: 20.4
click at [1024, 182] on link "5 Pack" at bounding box center [978, 189] width 174 height 57
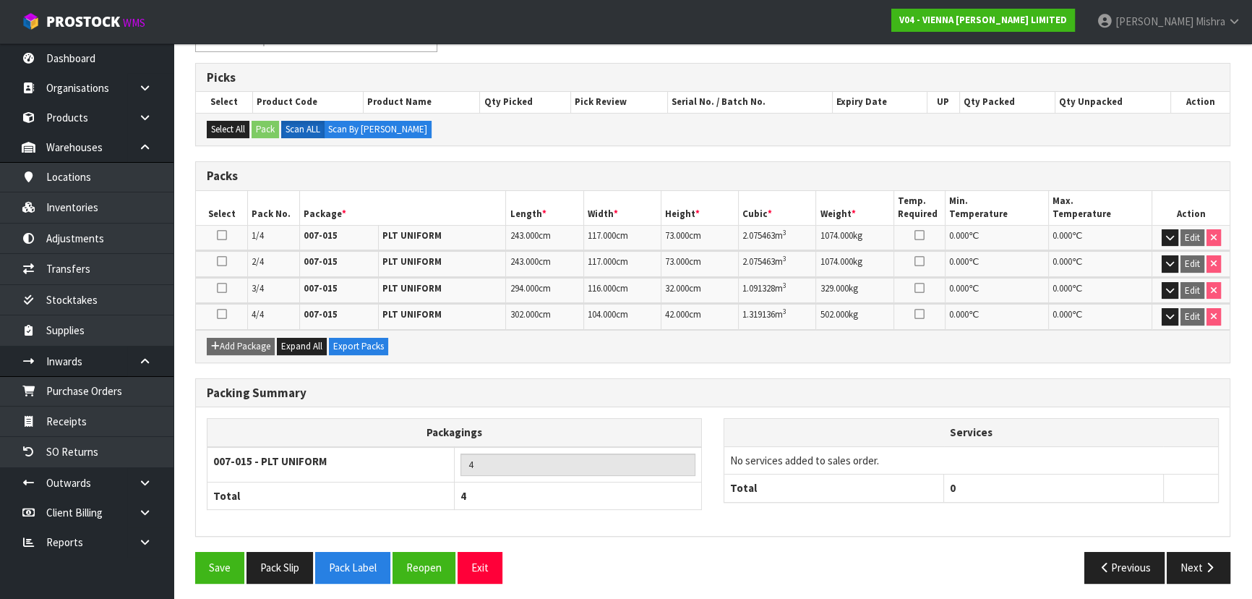
scroll to position [222, 0]
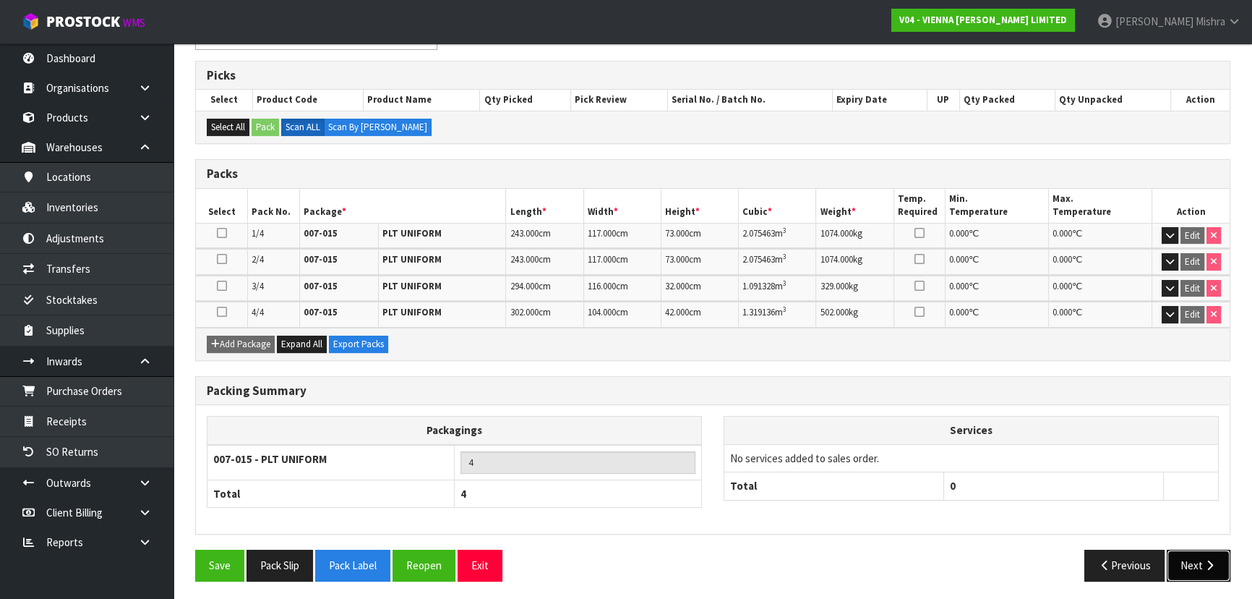
click at [1200, 567] on button "Next" at bounding box center [1199, 564] width 64 height 31
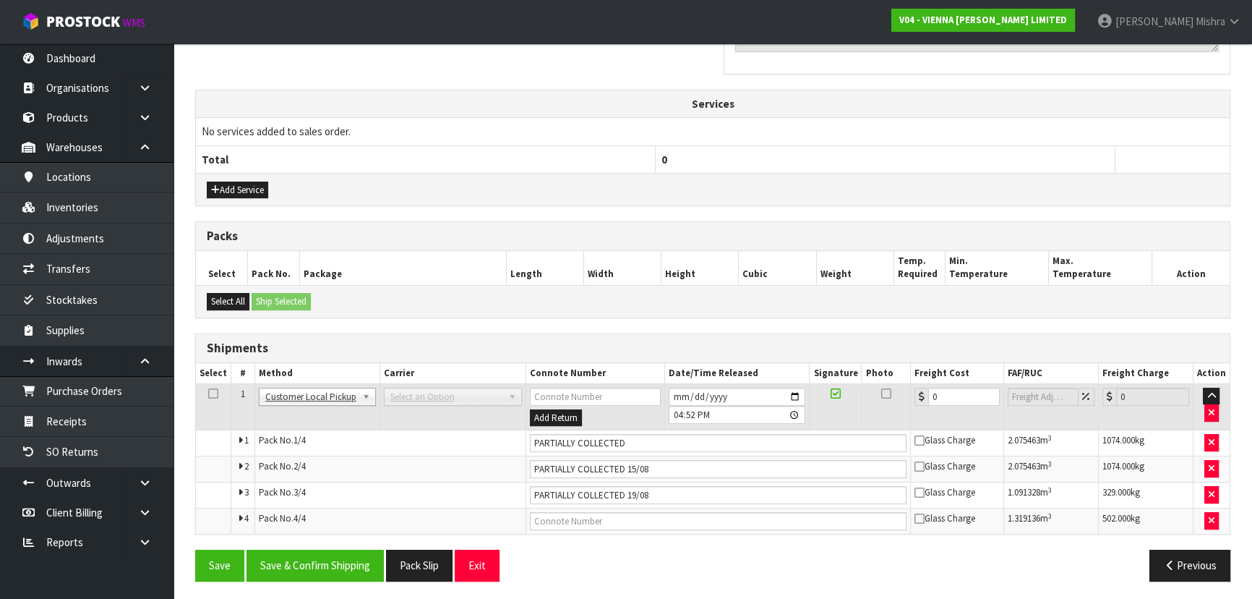
scroll to position [451, 0]
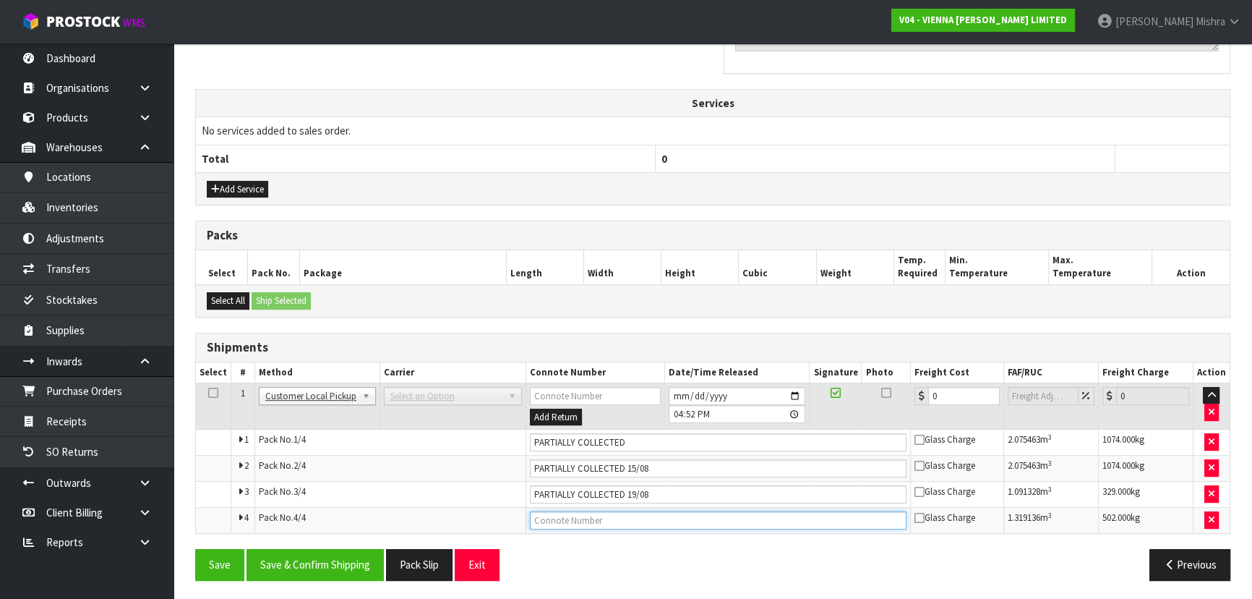
click at [631, 520] on input "text" at bounding box center [718, 520] width 377 height 18
type input "CUSTOMER COLLECTED"
click at [279, 559] on button "Save & Confirm Shipping" at bounding box center [314, 564] width 137 height 31
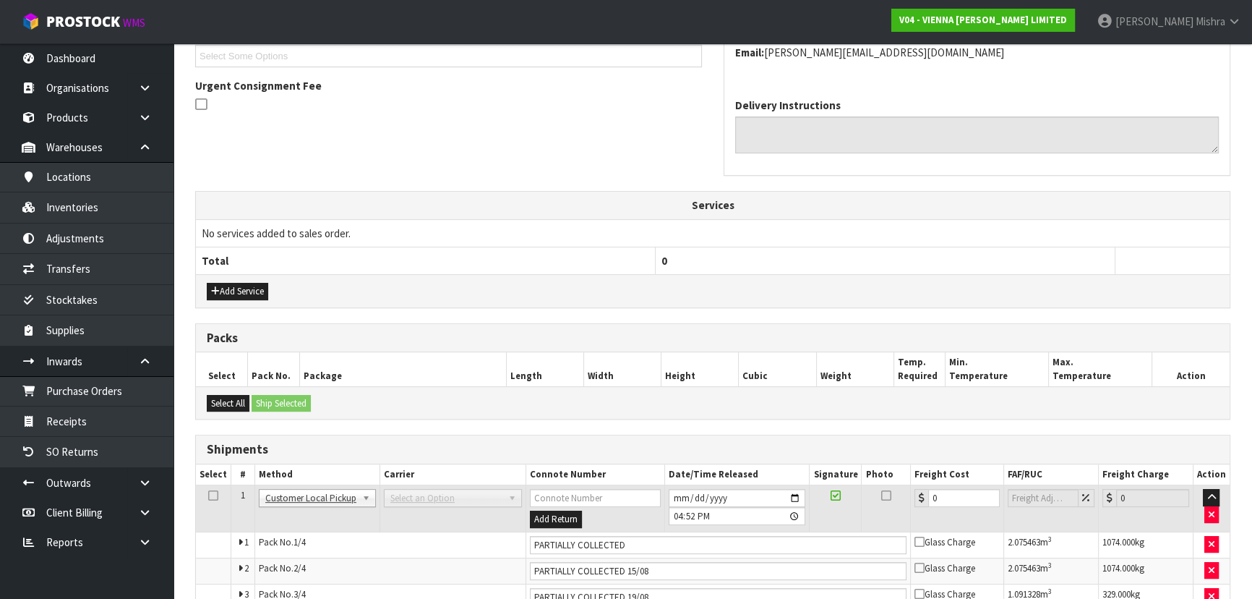
scroll to position [504, 0]
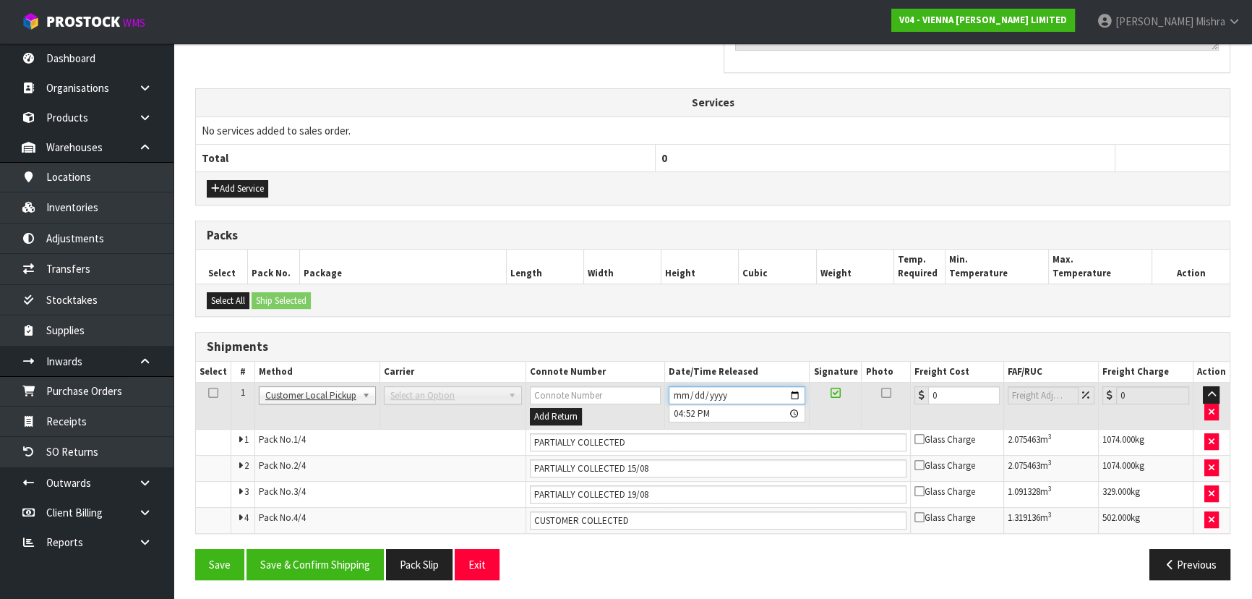
click at [675, 392] on input "[DATE]" at bounding box center [737, 395] width 137 height 18
type input "[DATE]"
type input "16:52:00.000"
click at [296, 554] on button "Save & Confirm Shipping" at bounding box center [314, 564] width 137 height 31
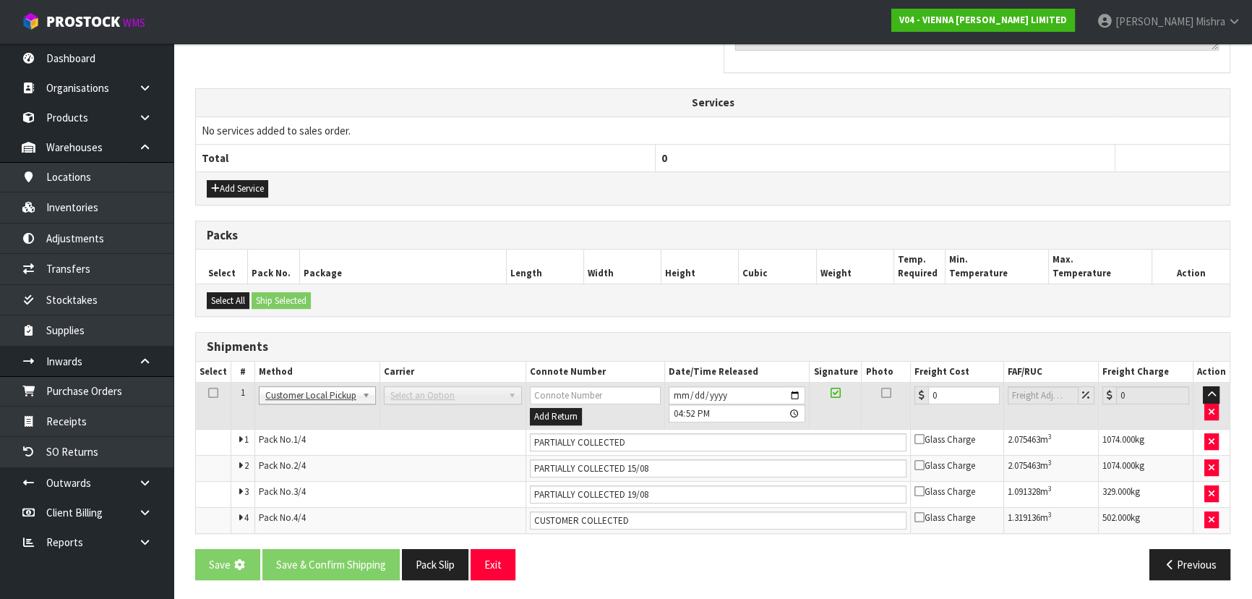
scroll to position [0, 0]
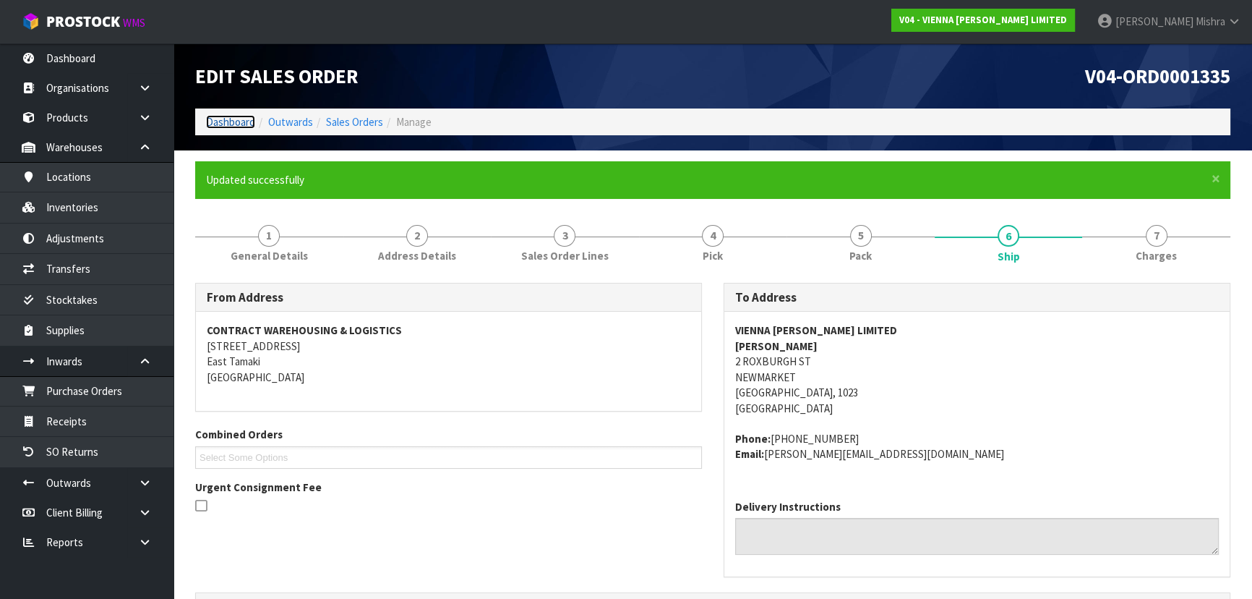
click at [237, 120] on link "Dashboard" at bounding box center [230, 122] width 49 height 14
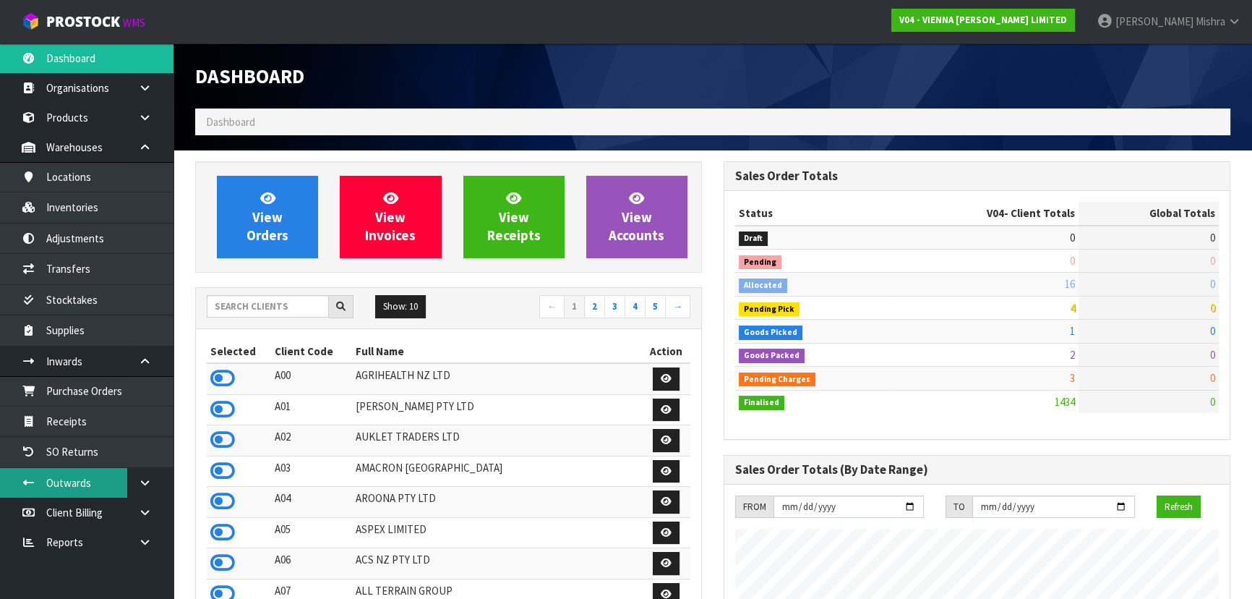
scroll to position [1154, 528]
click at [289, 296] on input "text" at bounding box center [268, 306] width 122 height 22
